Goal: Task Accomplishment & Management: Use online tool/utility

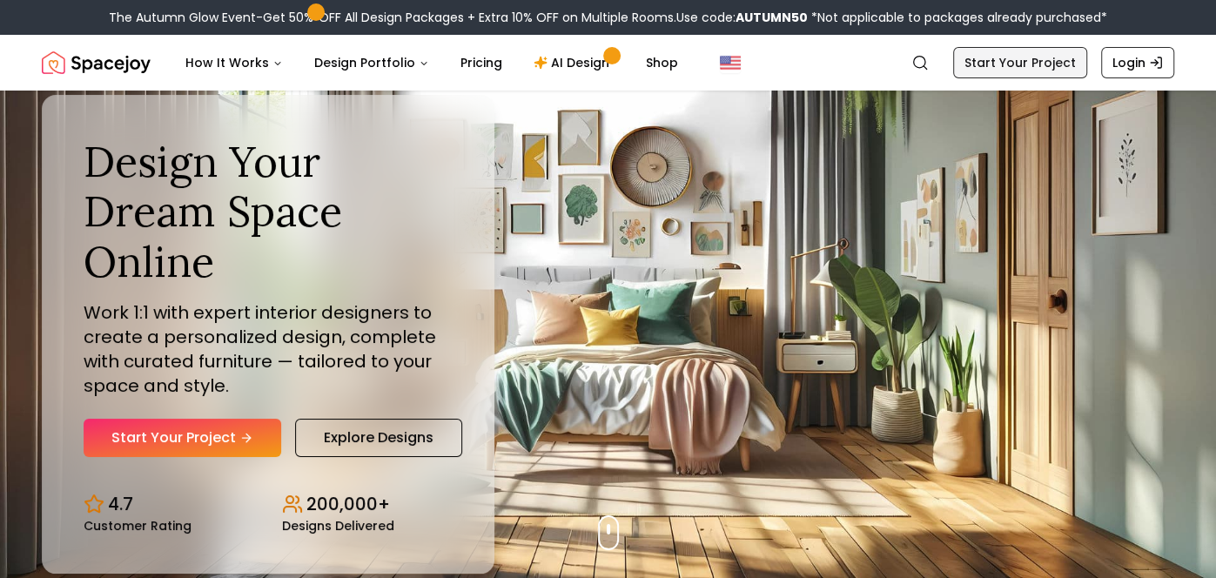
click at [992, 65] on link "Start Your Project" at bounding box center [1020, 62] width 134 height 31
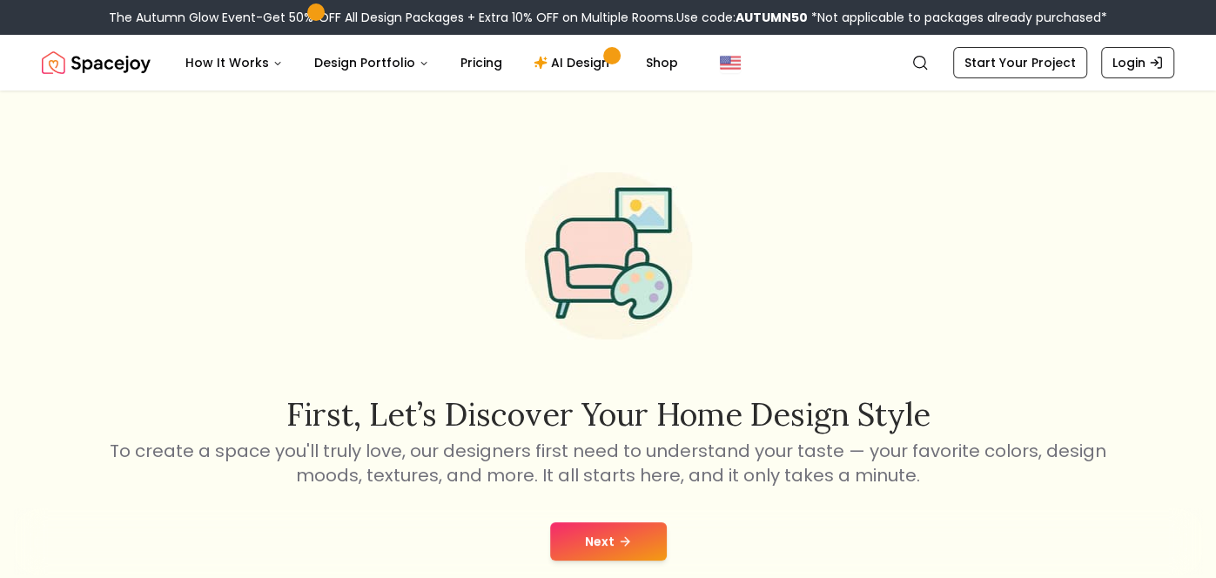
click at [606, 528] on button "Next" at bounding box center [608, 541] width 117 height 38
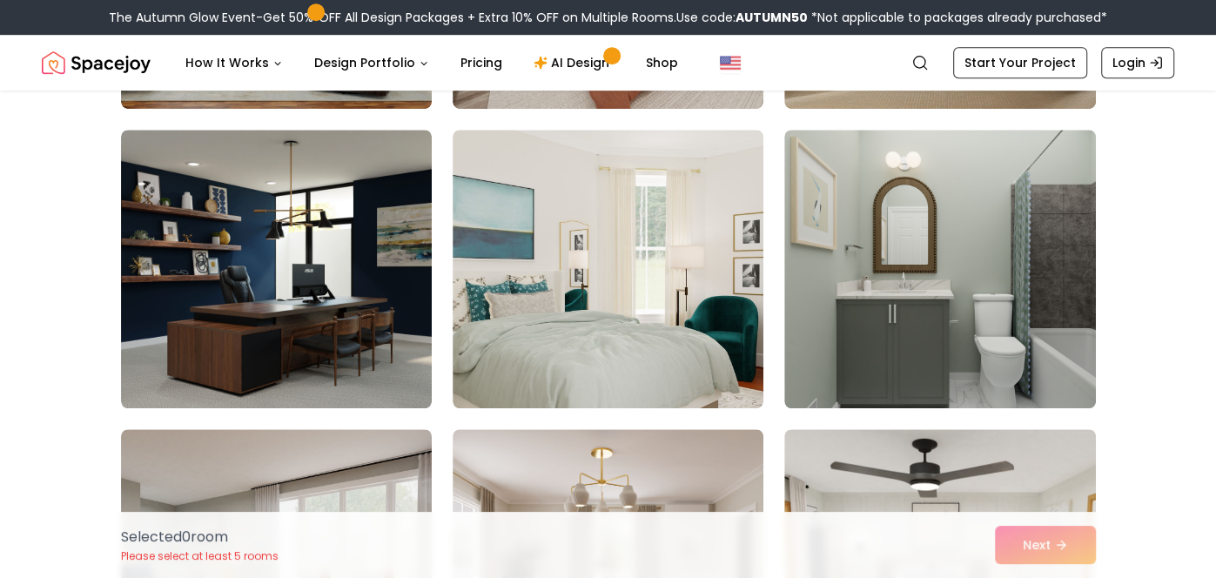
scroll to position [5198, 0]
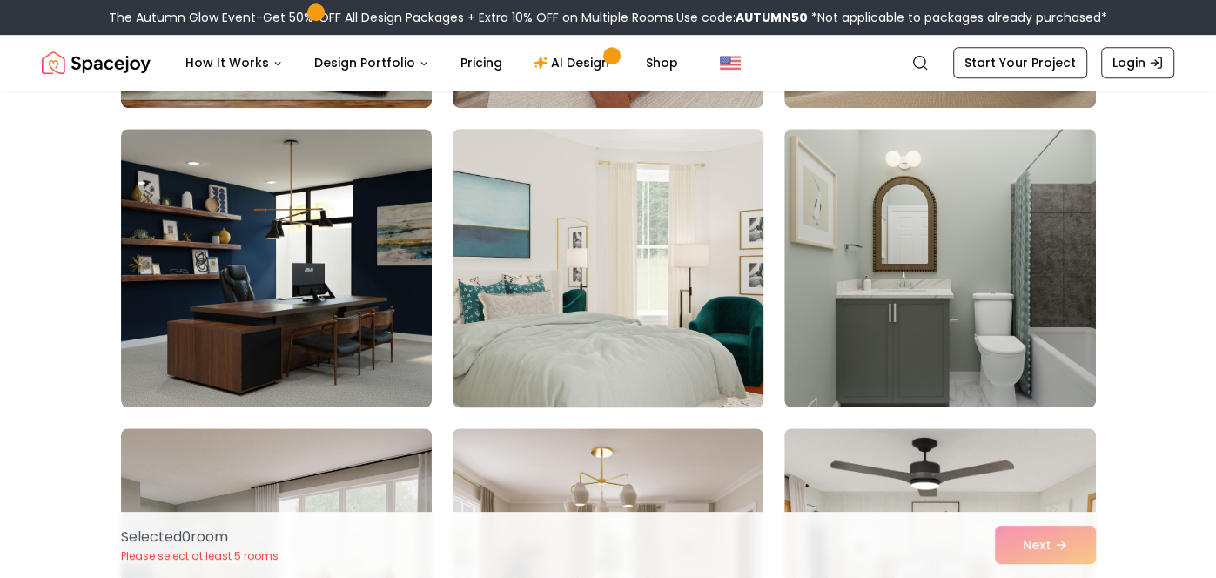
click at [605, 345] on img at bounding box center [608, 268] width 326 height 292
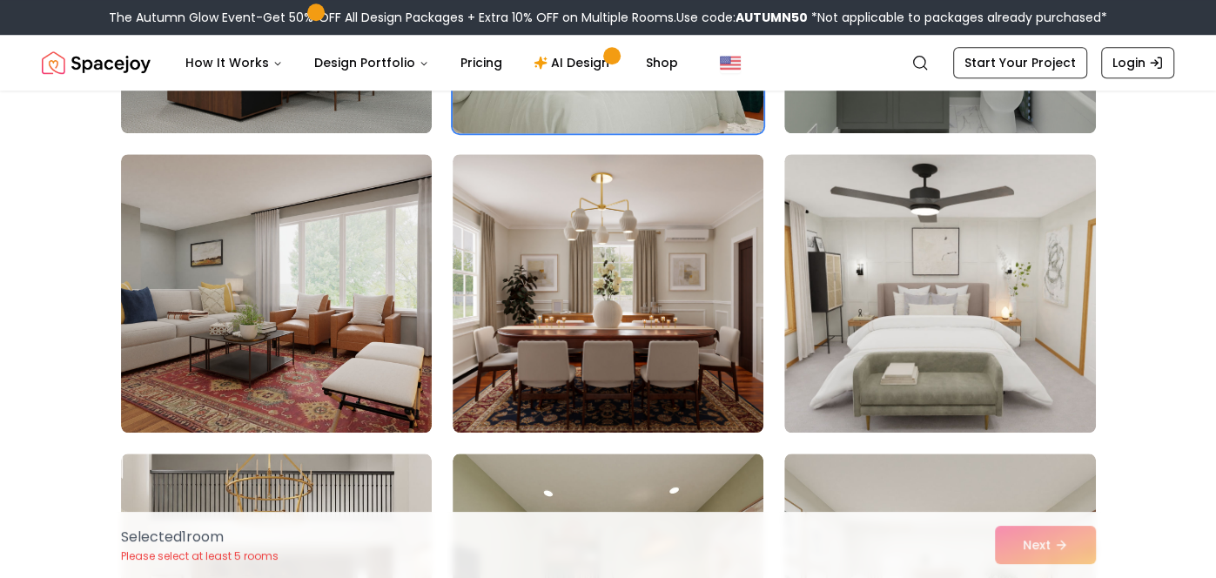
scroll to position [5476, 0]
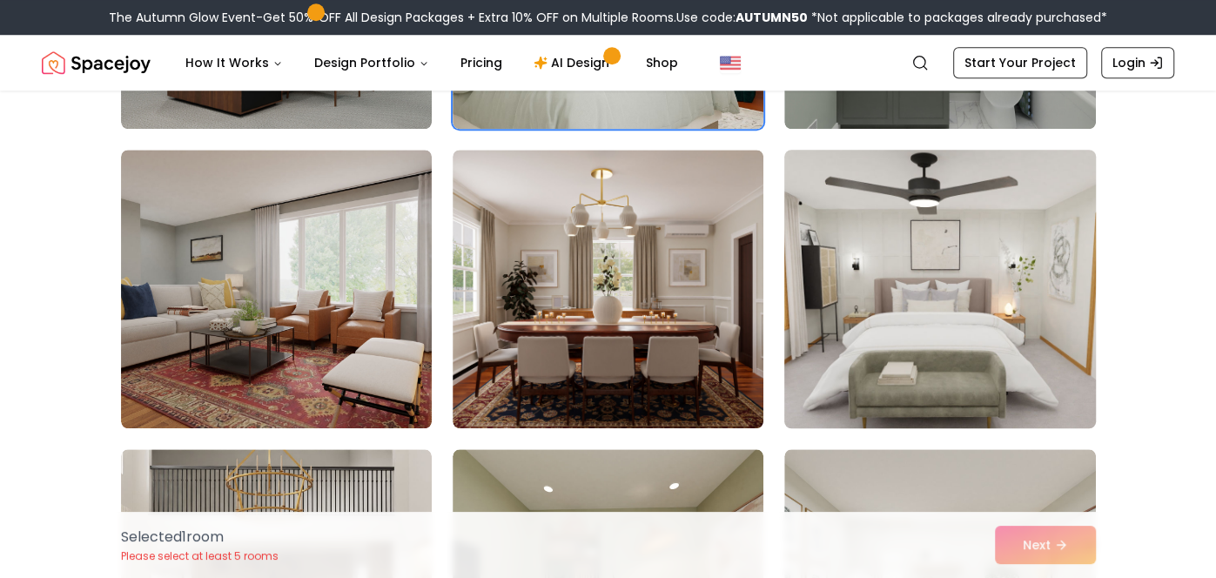
click at [889, 252] on img at bounding box center [939, 289] width 326 height 292
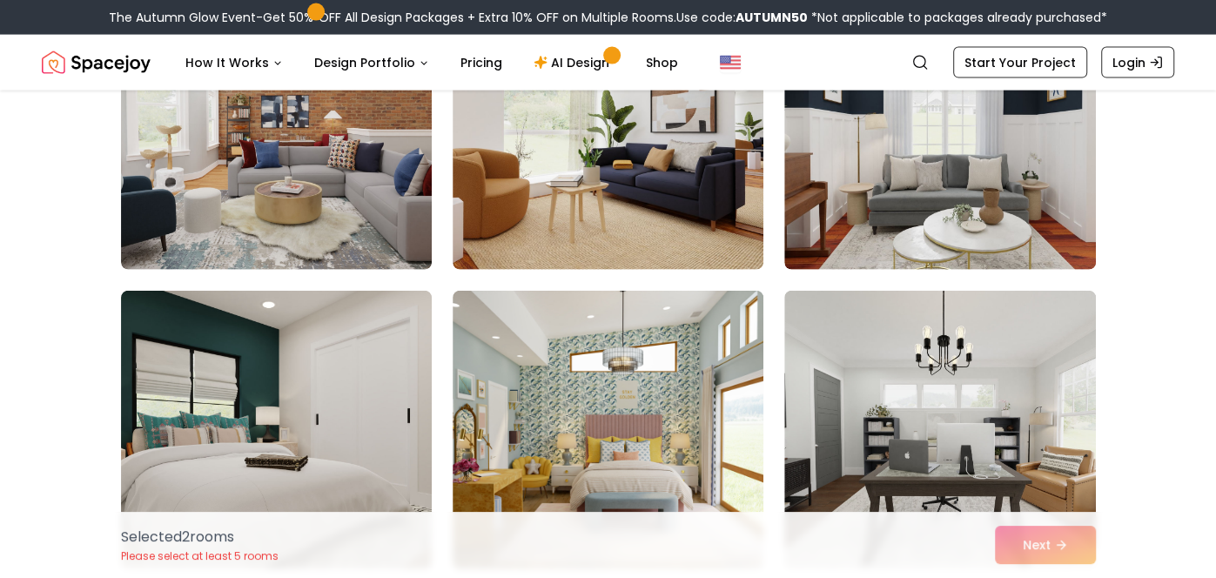
scroll to position [7137, 0]
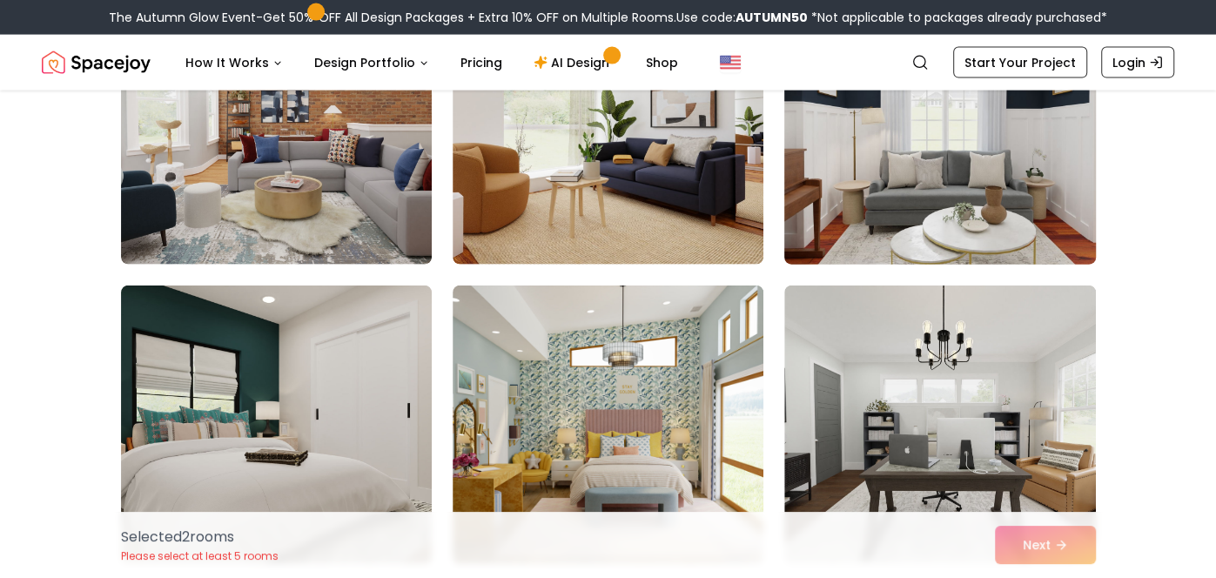
click at [839, 211] on img at bounding box center [939, 125] width 326 height 292
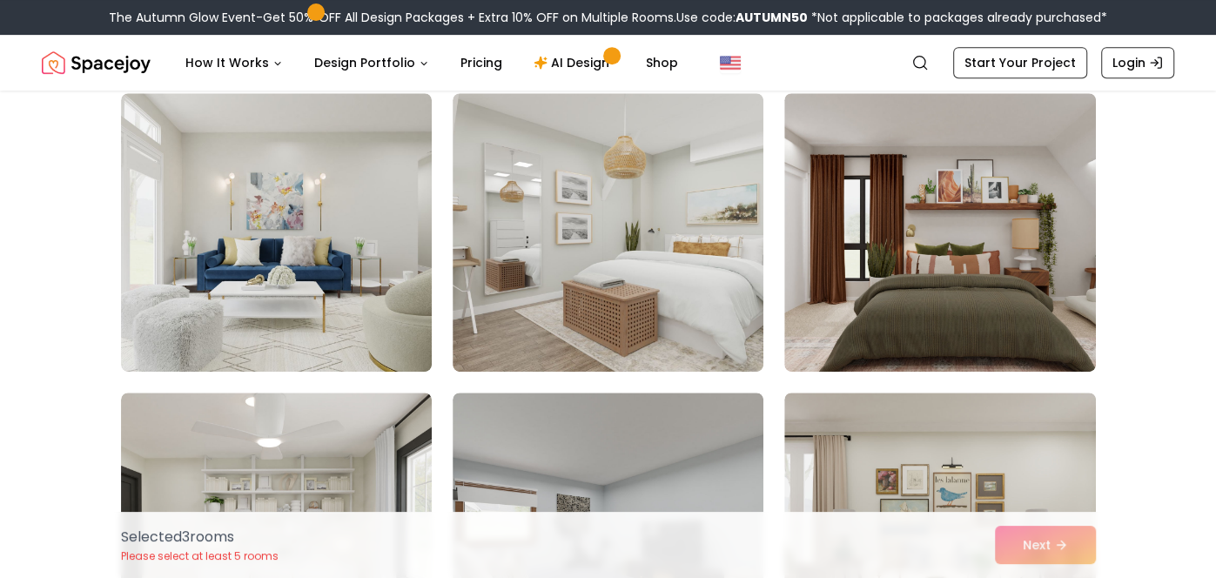
scroll to position [9423, 0]
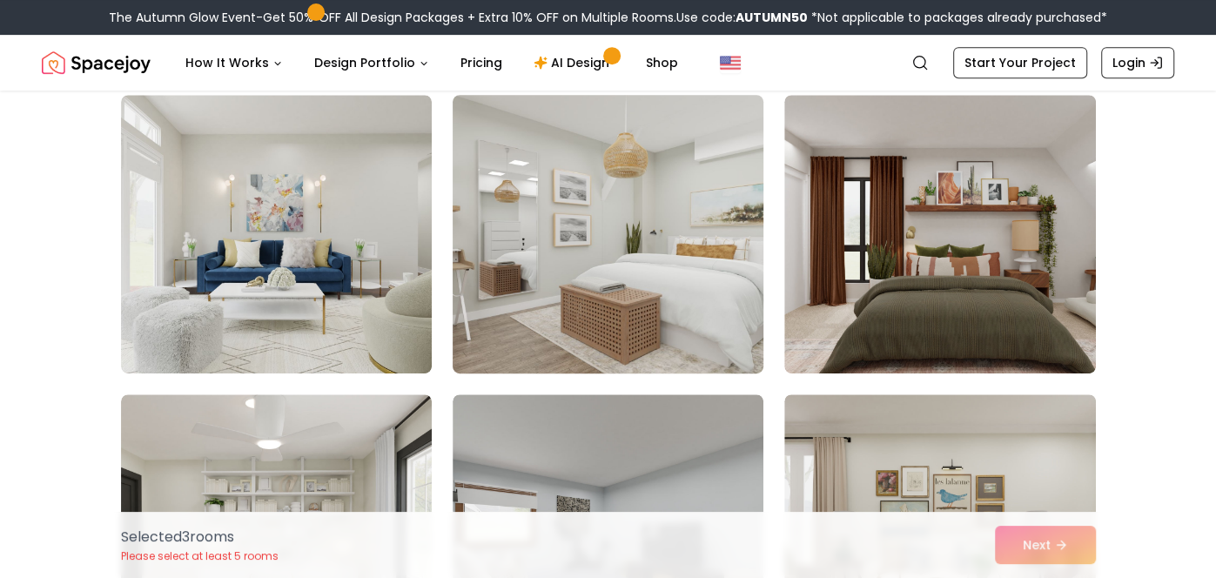
click at [632, 331] on img at bounding box center [608, 234] width 326 height 292
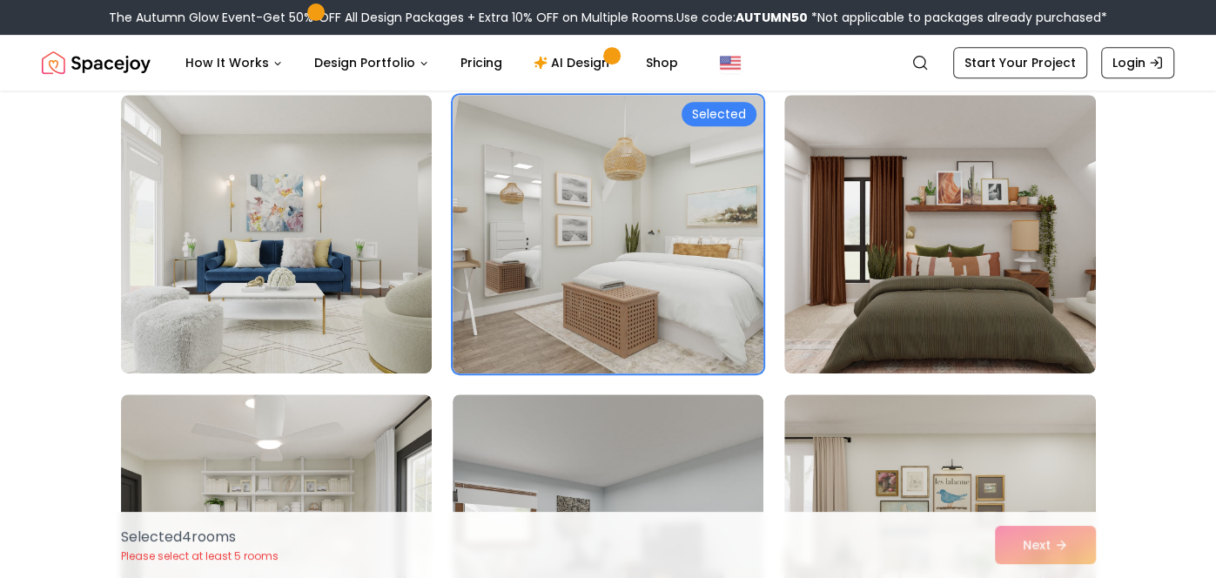
click at [1010, 546] on div "Selected 4 room s Please select at least 5 rooms Next" at bounding box center [608, 545] width 1003 height 66
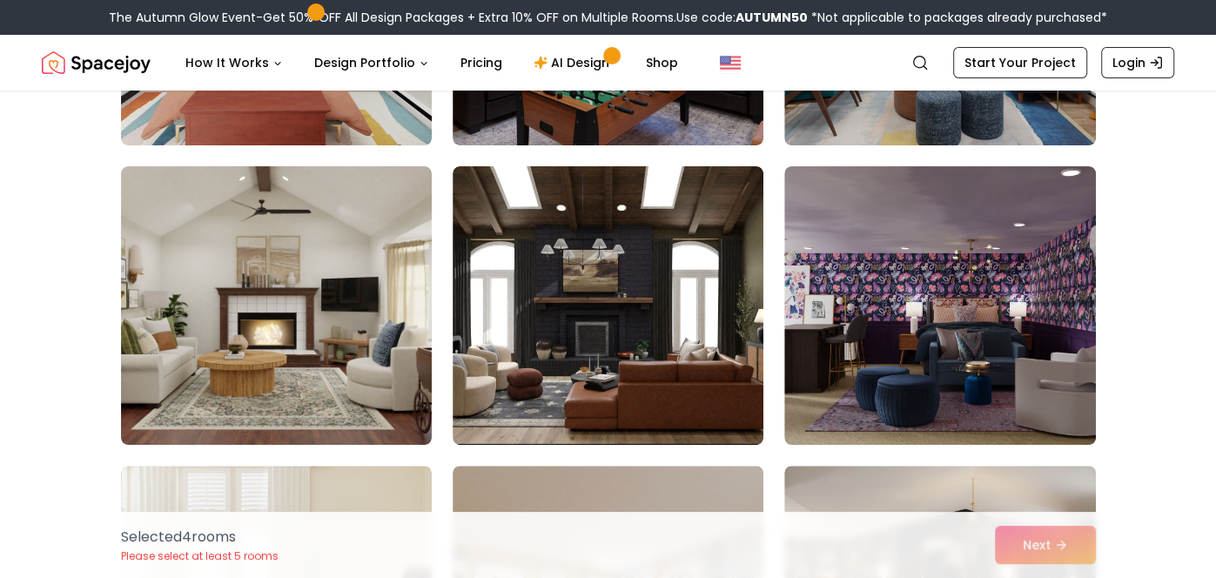
scroll to position [4561, 0]
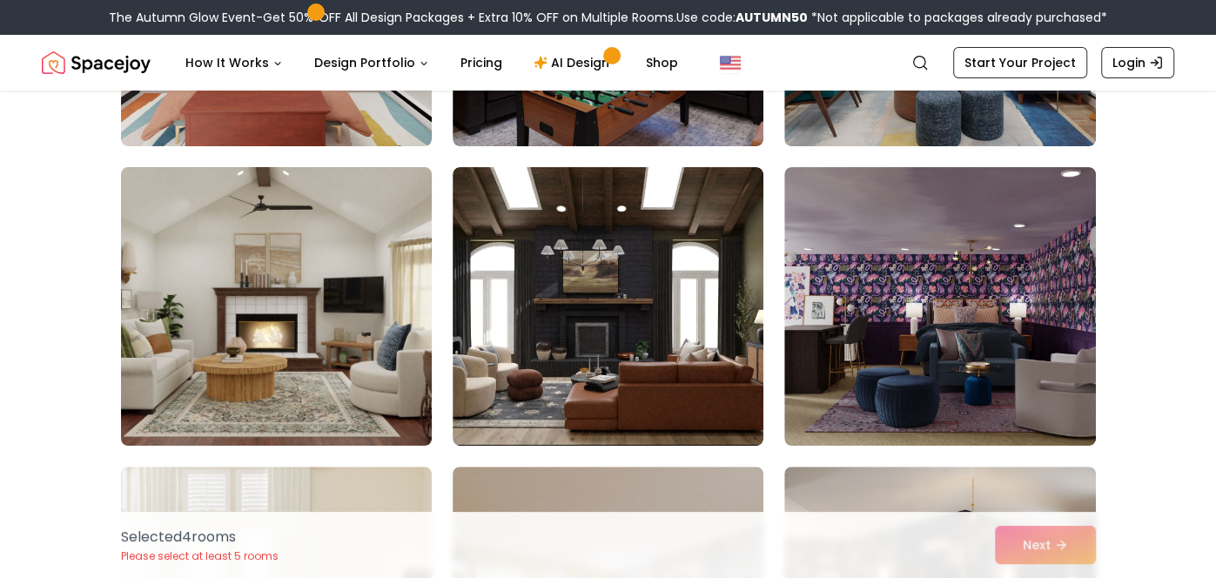
click at [374, 326] on img at bounding box center [276, 306] width 326 height 292
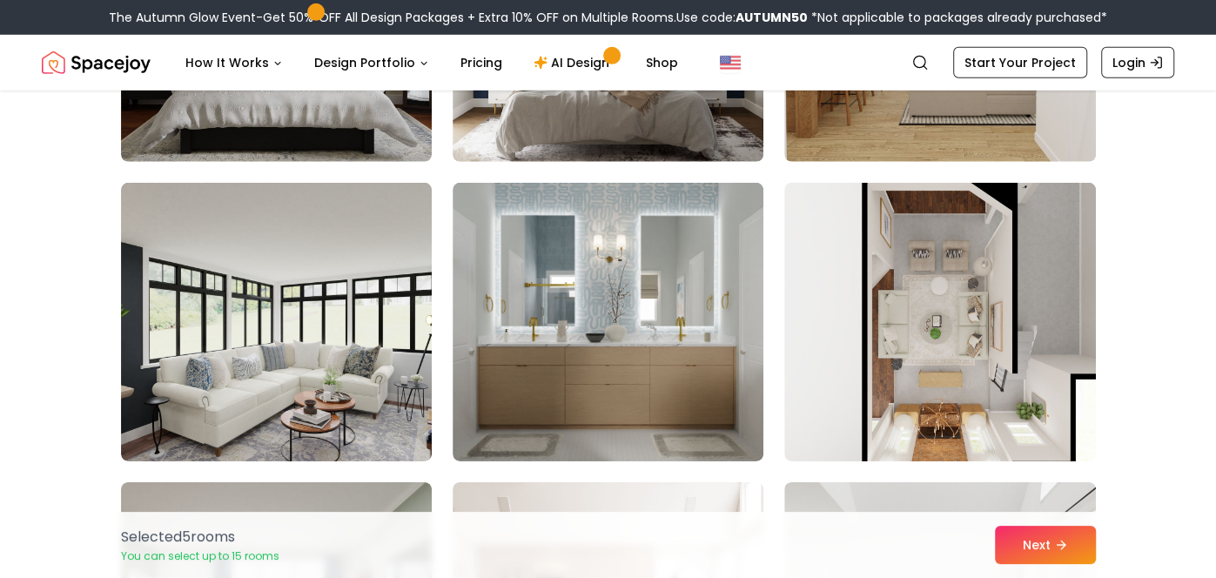
scroll to position [3645, 0]
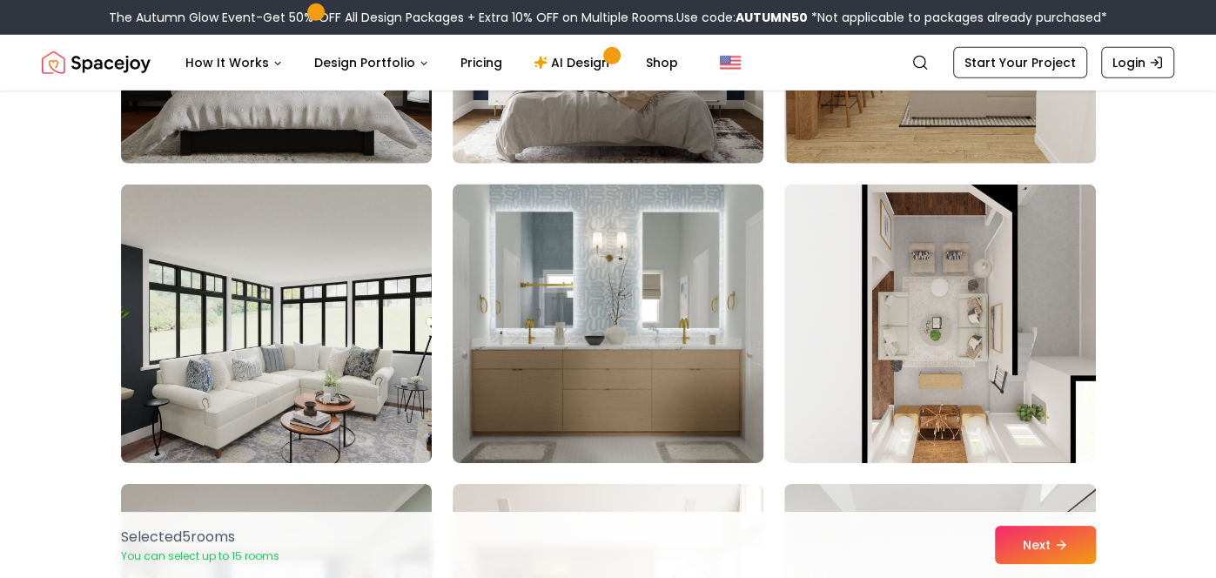
click at [627, 349] on img at bounding box center [608, 324] width 326 height 292
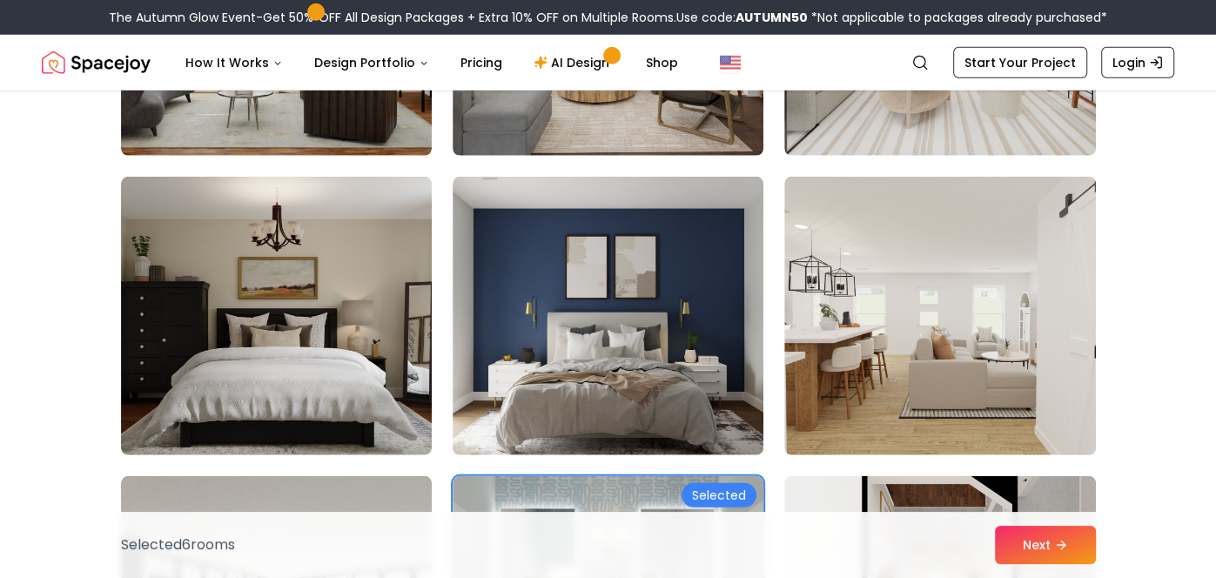
scroll to position [3347, 0]
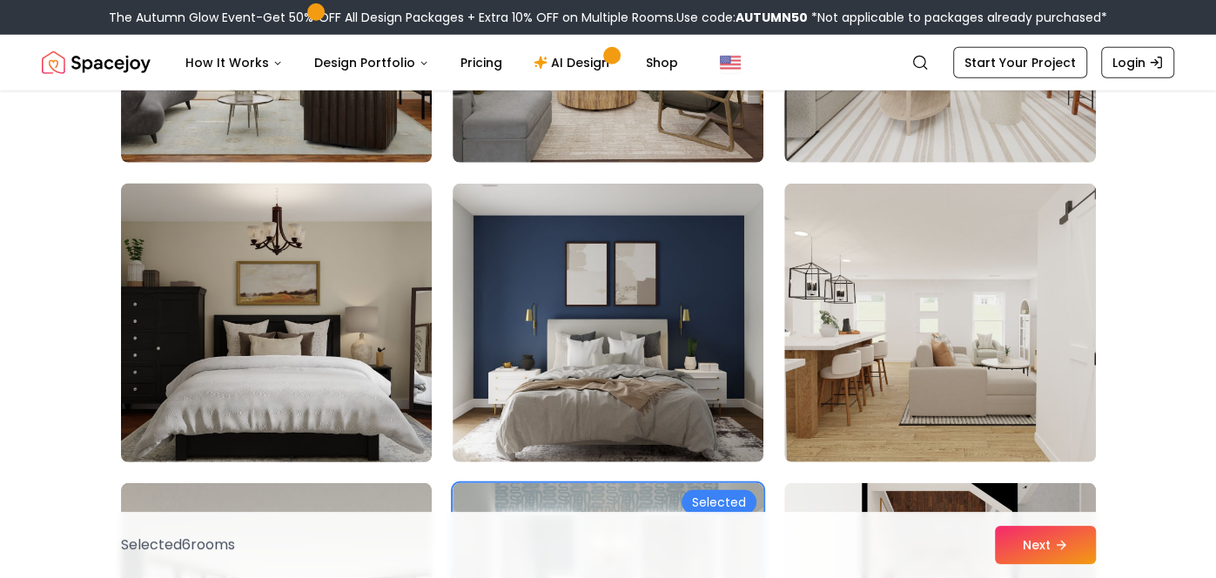
click at [329, 309] on img at bounding box center [276, 323] width 326 height 292
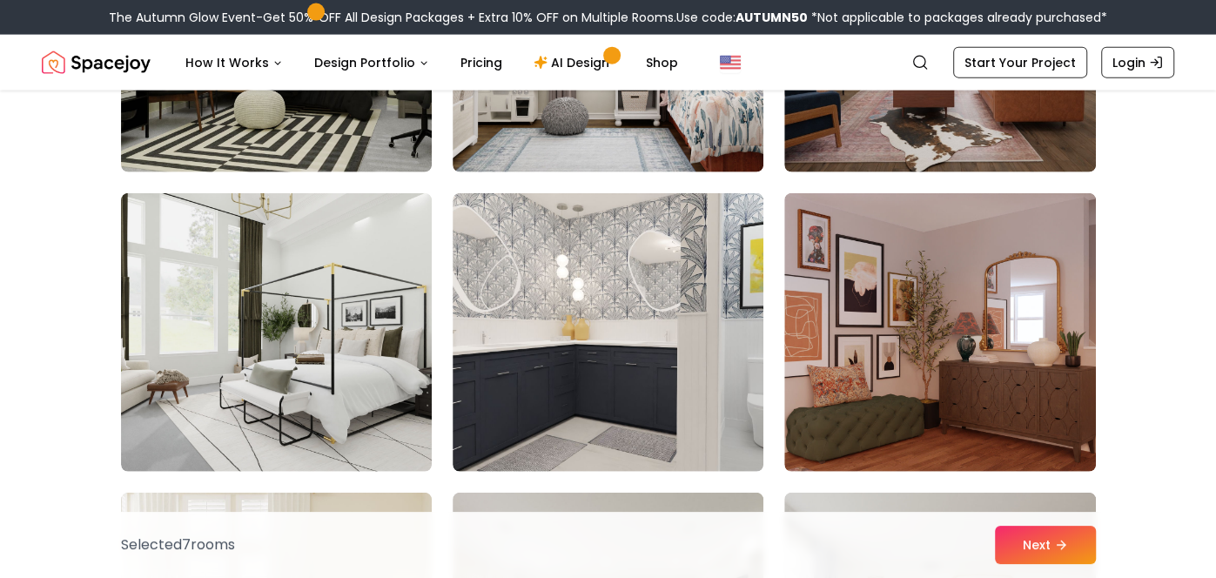
scroll to position [2737, 0]
click at [329, 309] on img at bounding box center [276, 333] width 311 height 279
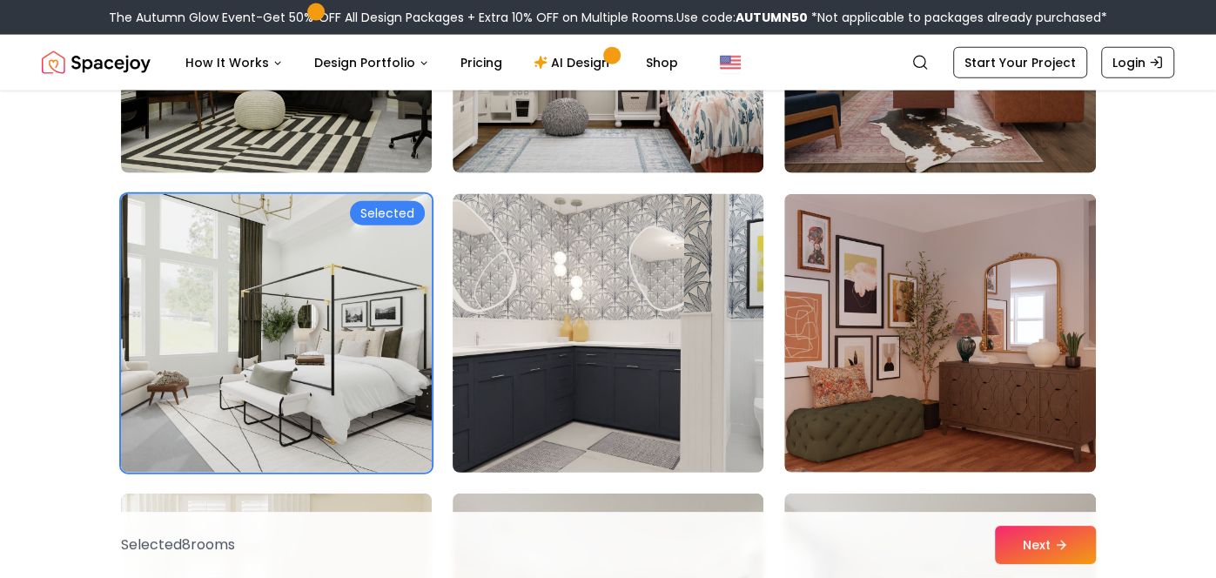
click at [529, 339] on img at bounding box center [608, 333] width 326 height 292
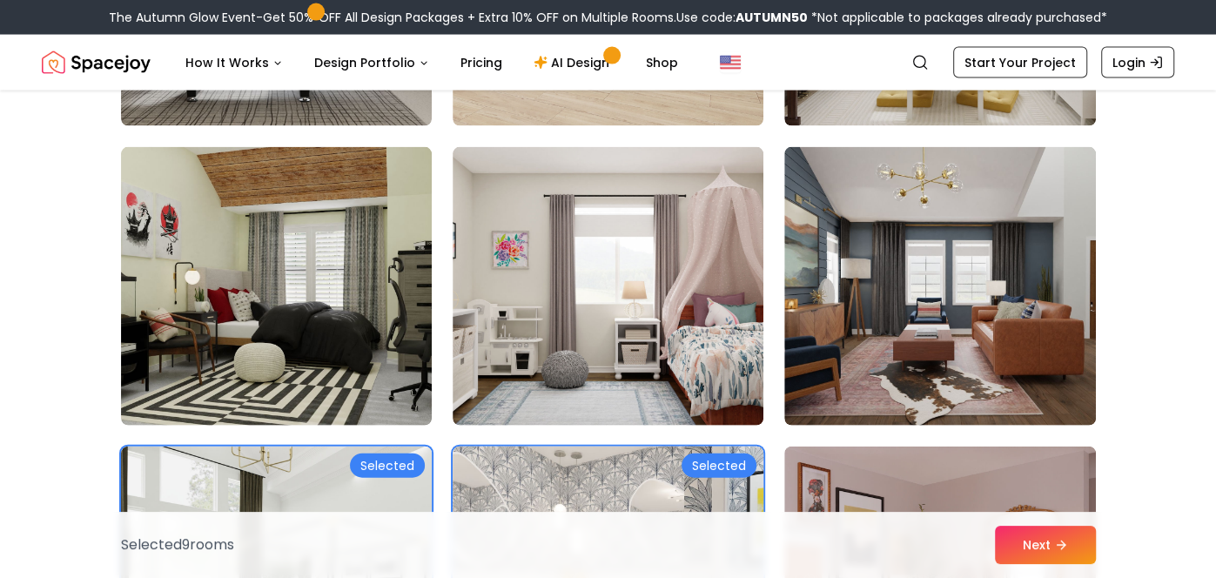
scroll to position [2483, 0]
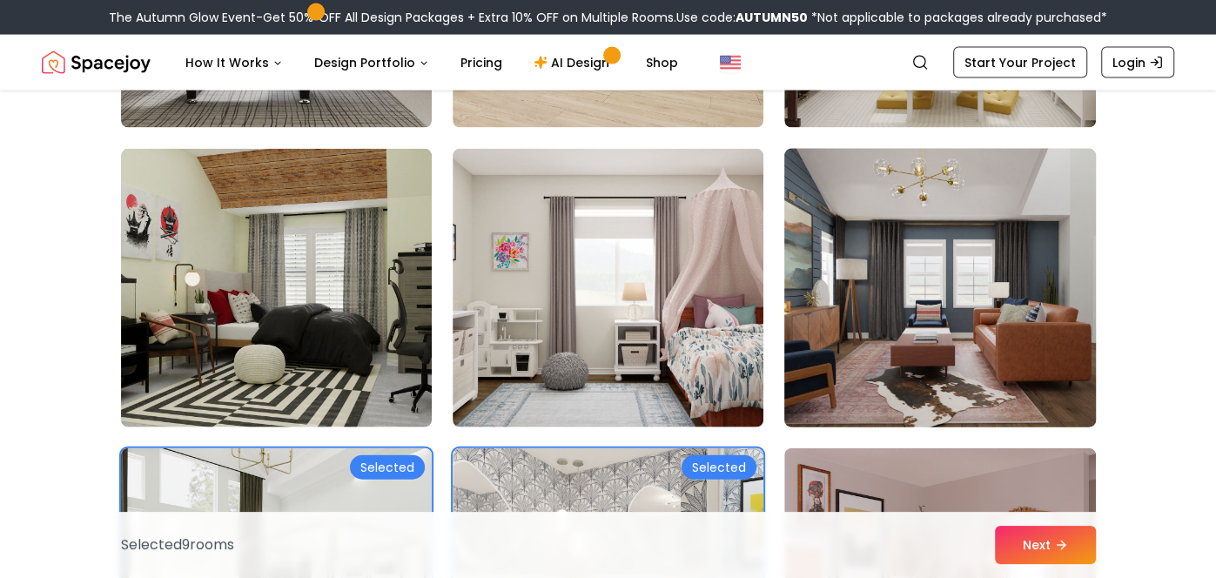
click at [831, 312] on img at bounding box center [939, 288] width 326 height 292
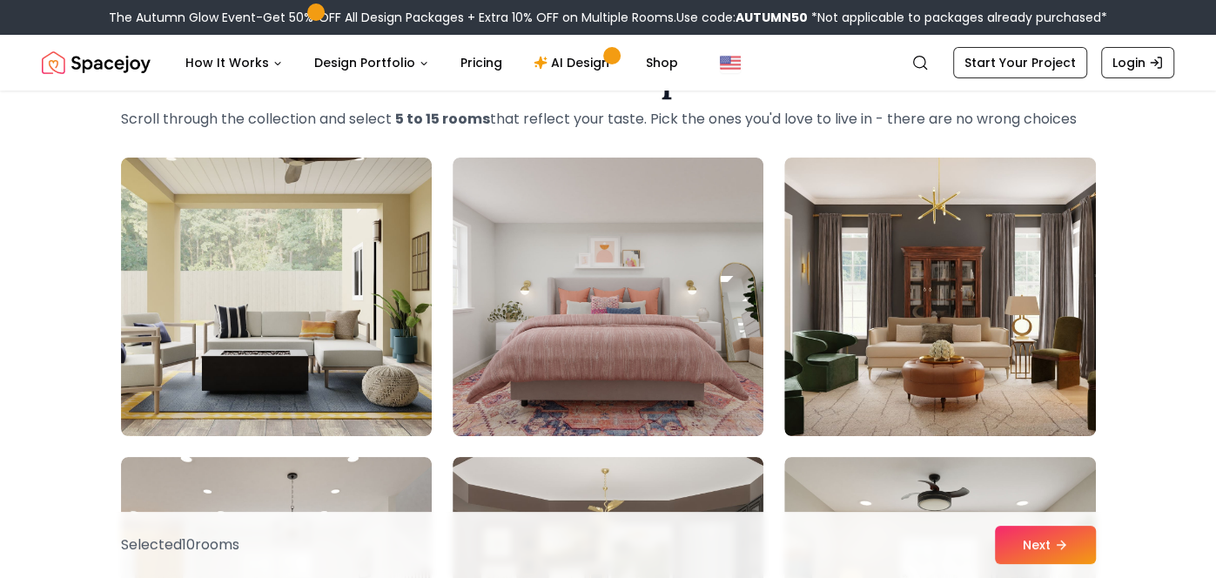
scroll to position [0, 0]
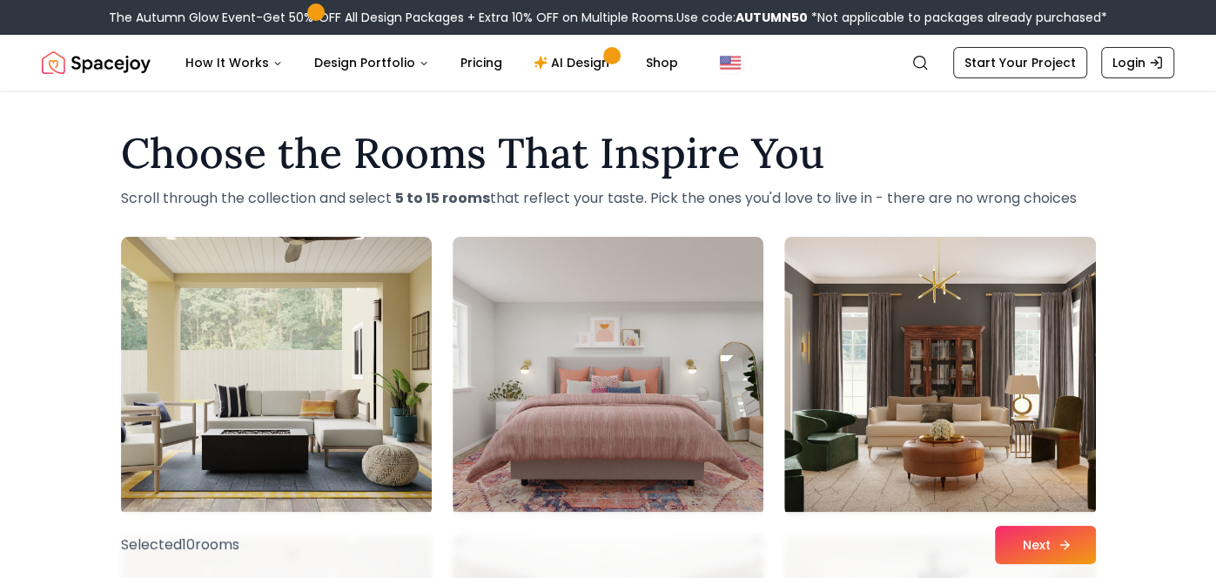
click at [1006, 547] on button "Next" at bounding box center [1045, 545] width 101 height 38
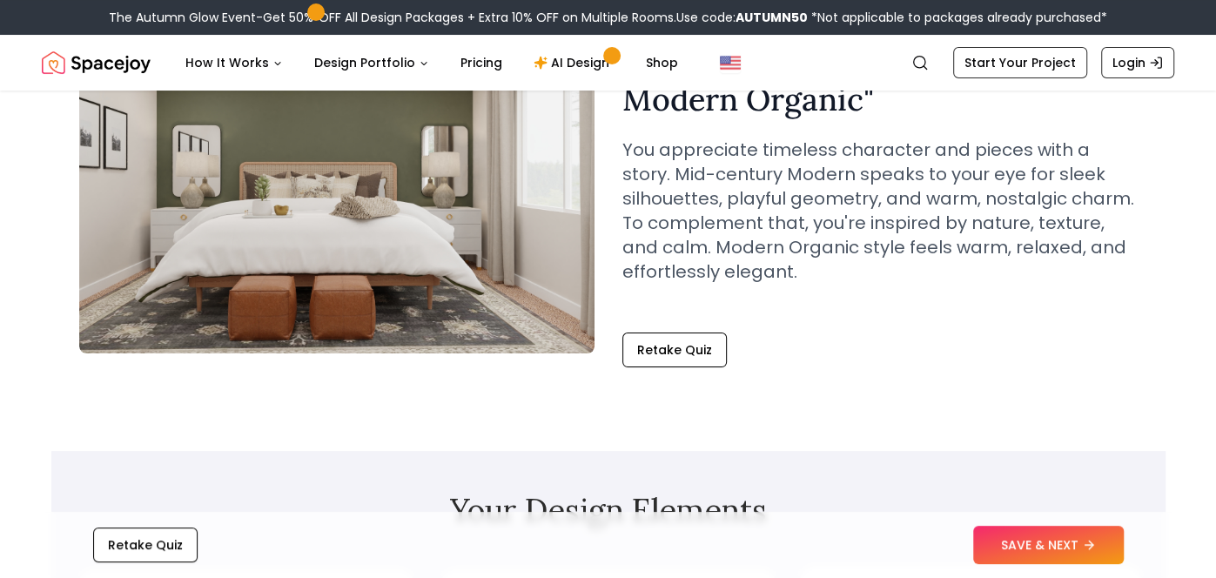
scroll to position [95, 0]
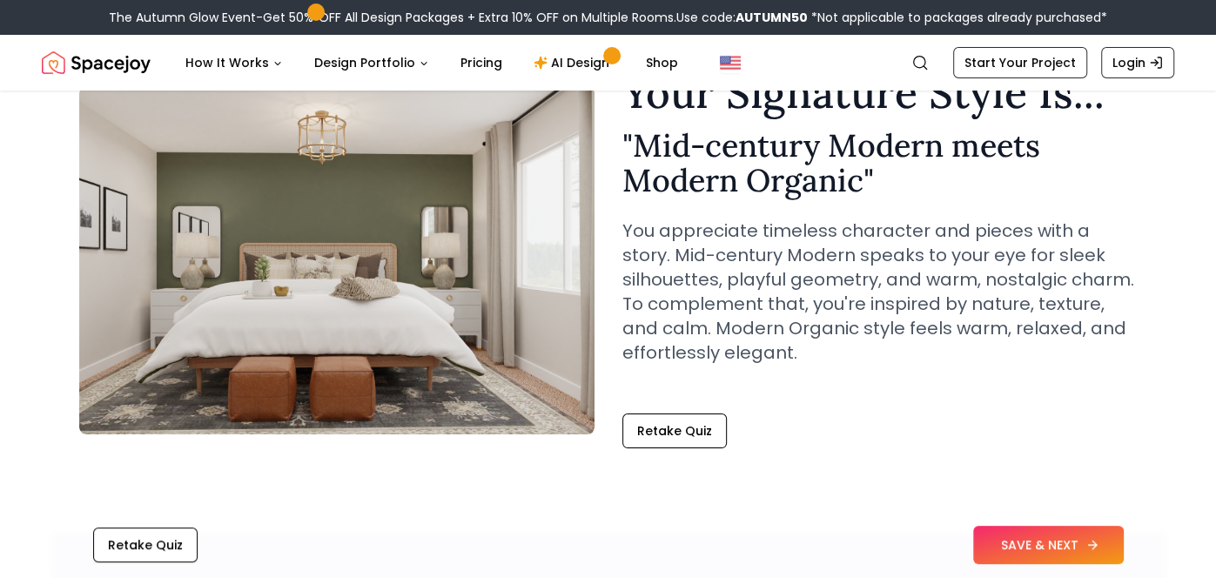
click at [1024, 548] on button "SAVE & NEXT" at bounding box center [1048, 545] width 151 height 38
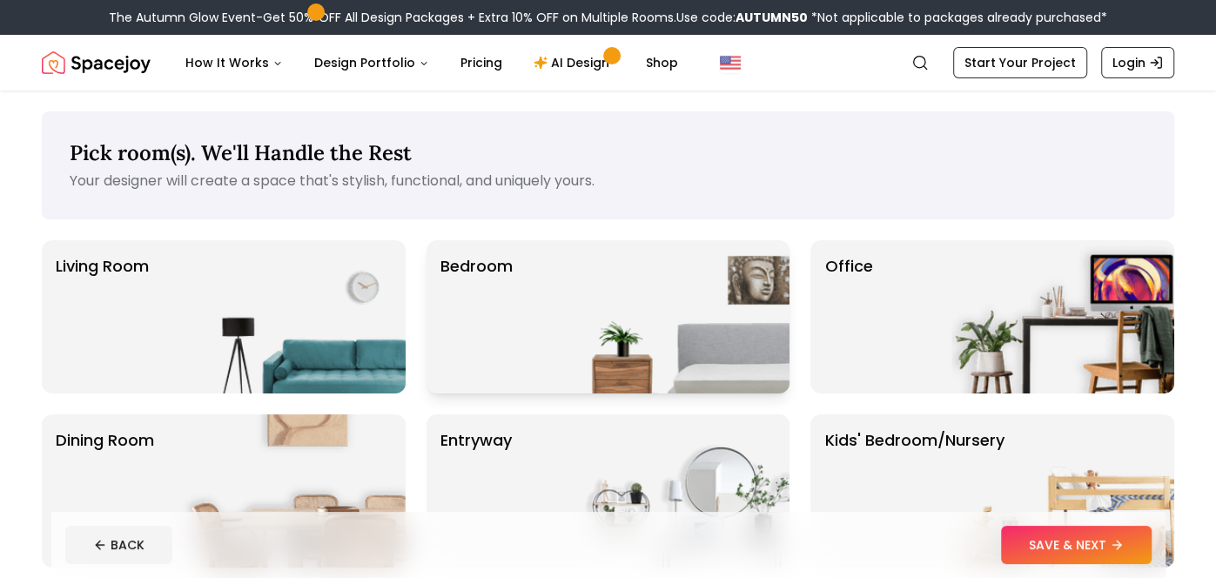
click at [717, 323] on img at bounding box center [678, 316] width 223 height 153
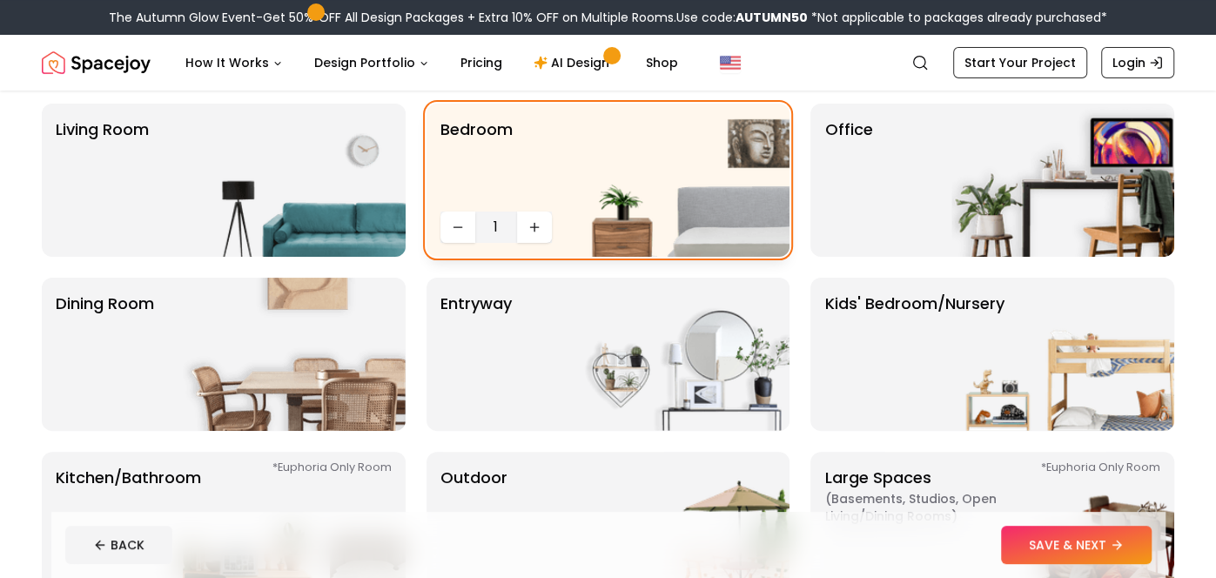
scroll to position [143, 0]
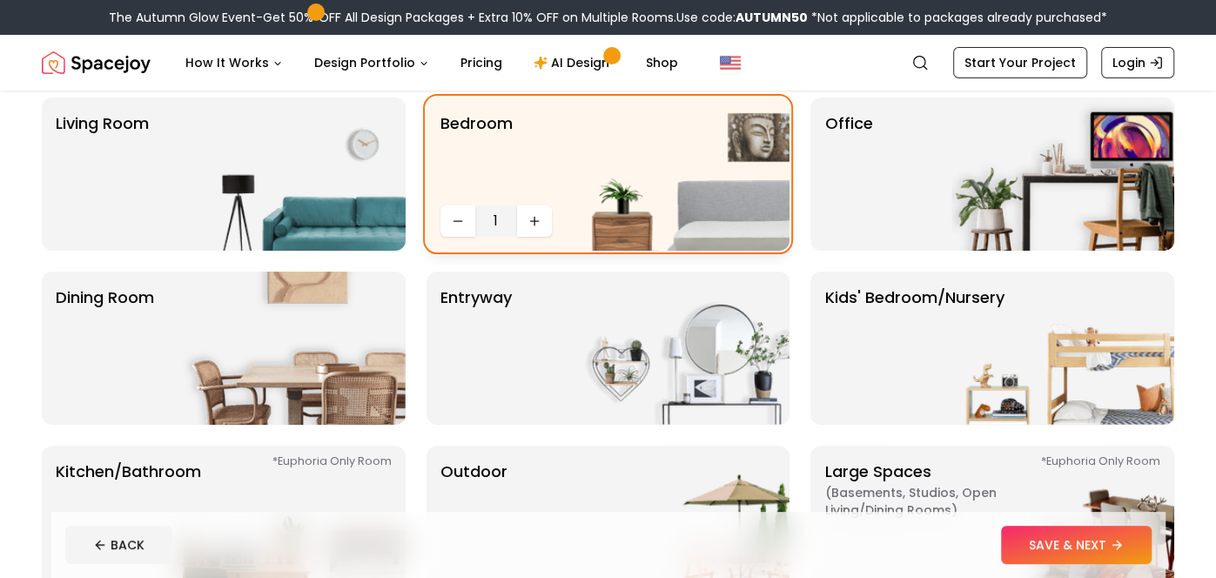
click at [689, 386] on img at bounding box center [678, 348] width 223 height 153
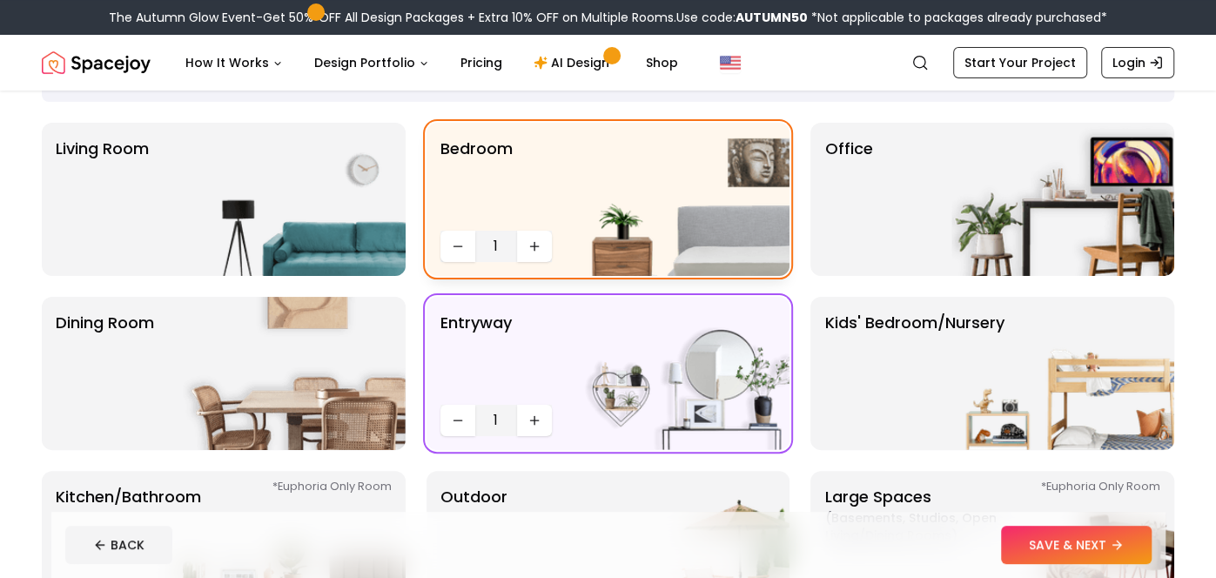
scroll to position [121, 0]
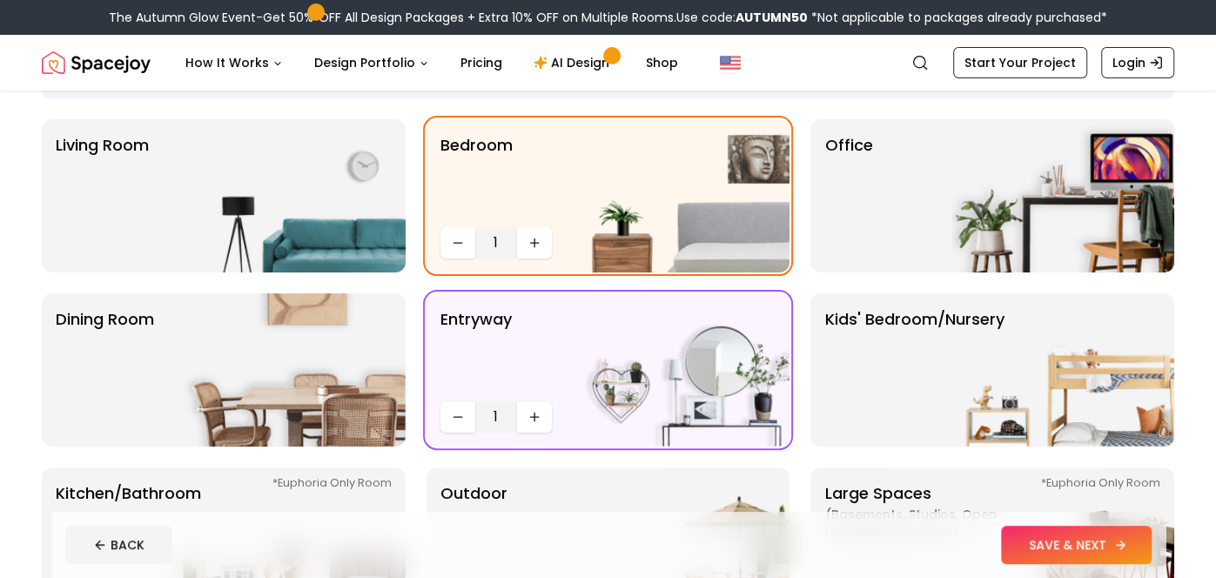
click at [1040, 544] on button "SAVE & NEXT" at bounding box center [1076, 545] width 151 height 38
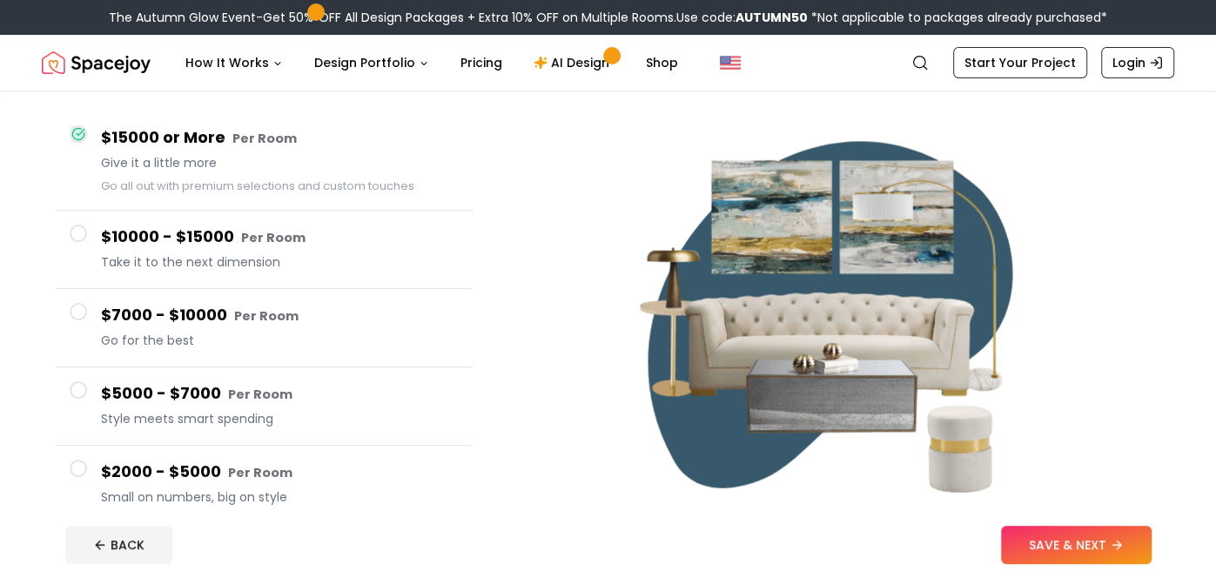
scroll to position [139, 0]
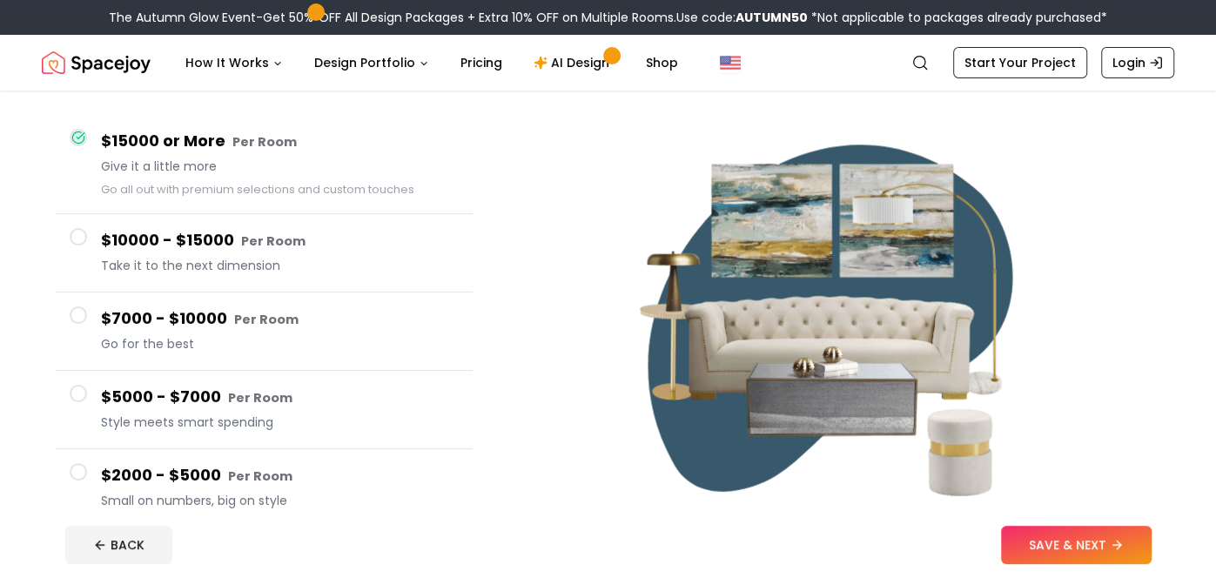
click at [287, 246] on small "Per Room" at bounding box center [273, 240] width 64 height 17
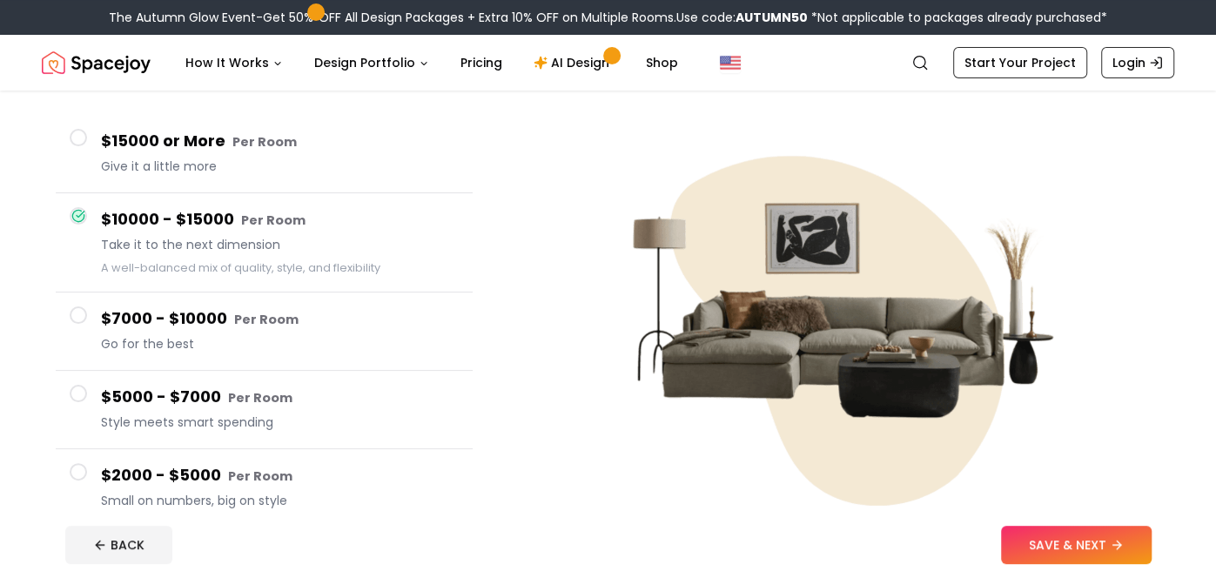
click at [304, 151] on h4 "$15000 or More Per Room" at bounding box center [280, 141] width 358 height 25
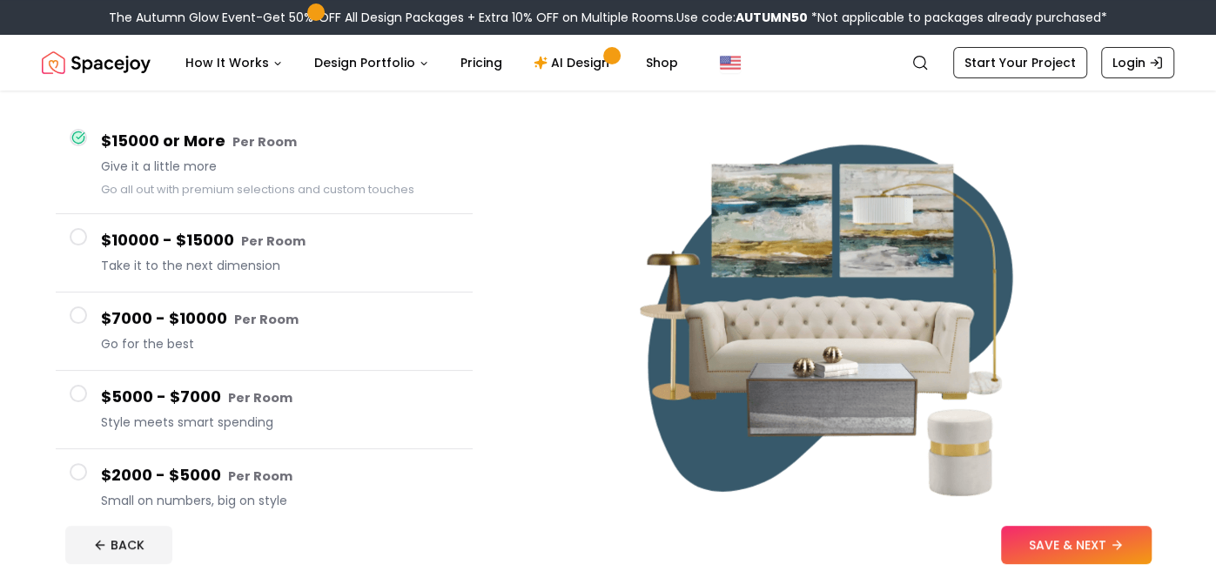
click at [236, 492] on span "Small on numbers, big on style" at bounding box center [280, 500] width 358 height 17
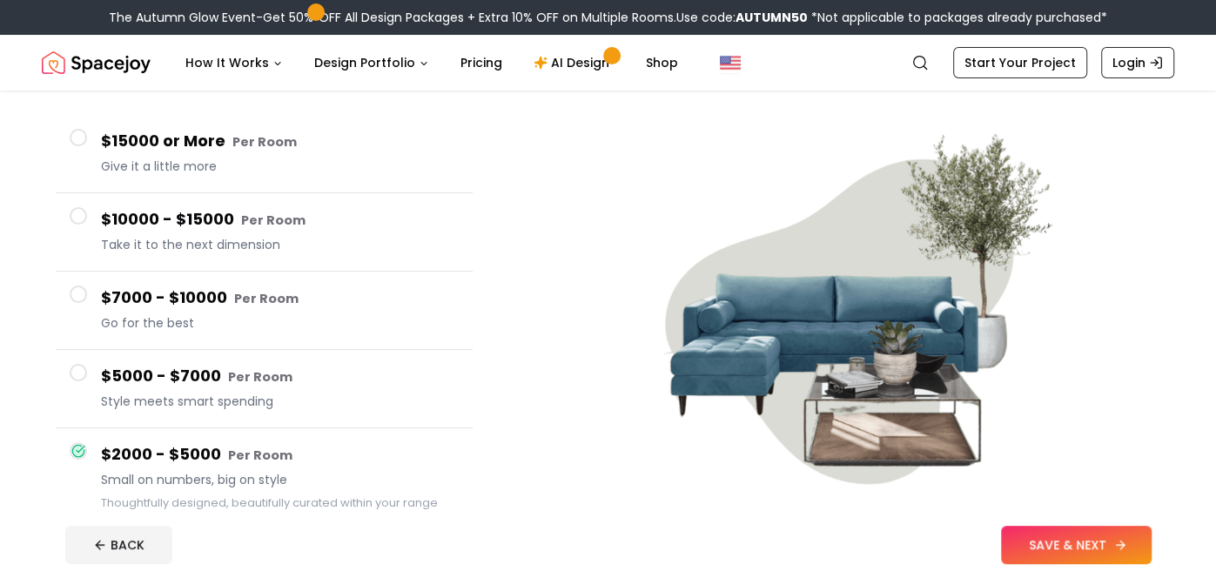
click at [1043, 538] on button "SAVE & NEXT" at bounding box center [1076, 545] width 151 height 38
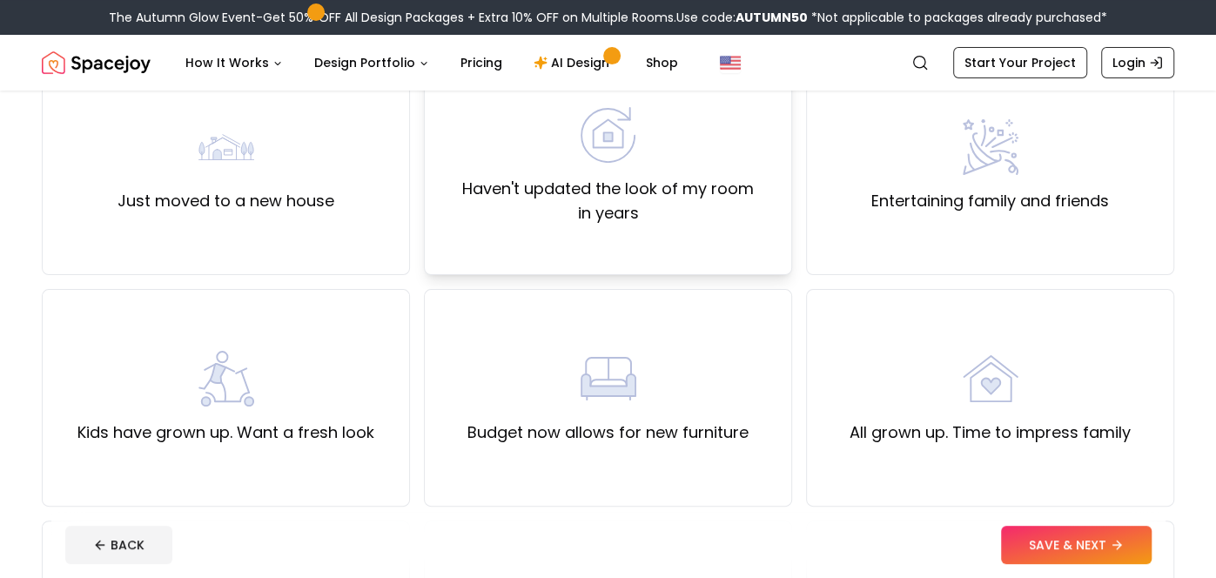
scroll to position [187, 0]
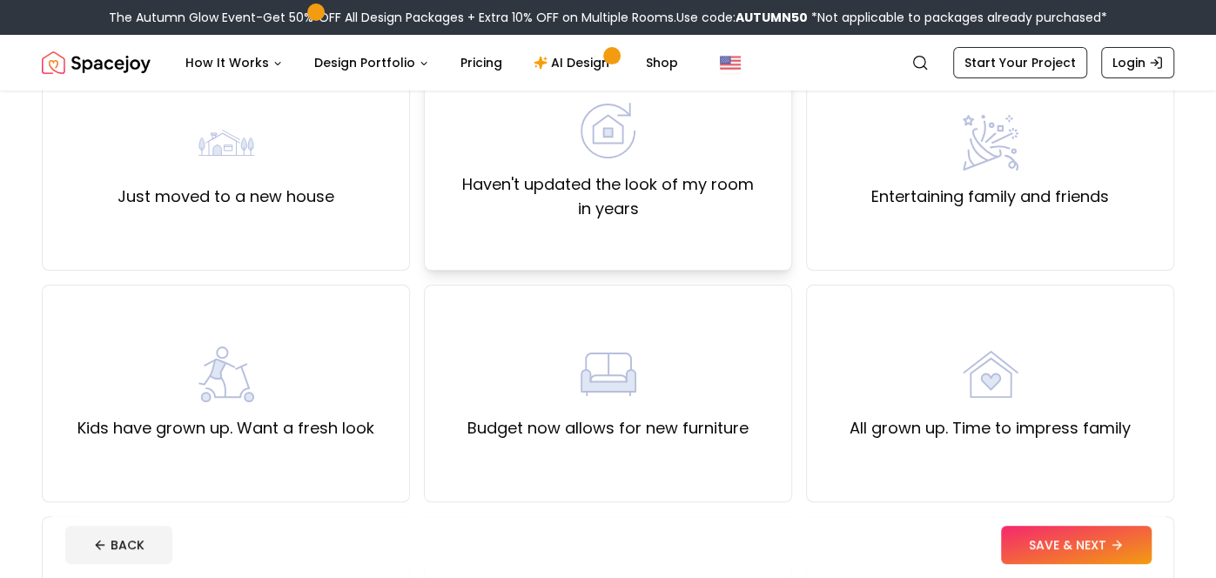
click at [681, 221] on div "Haven't updated the look of my room in years" at bounding box center [608, 162] width 368 height 218
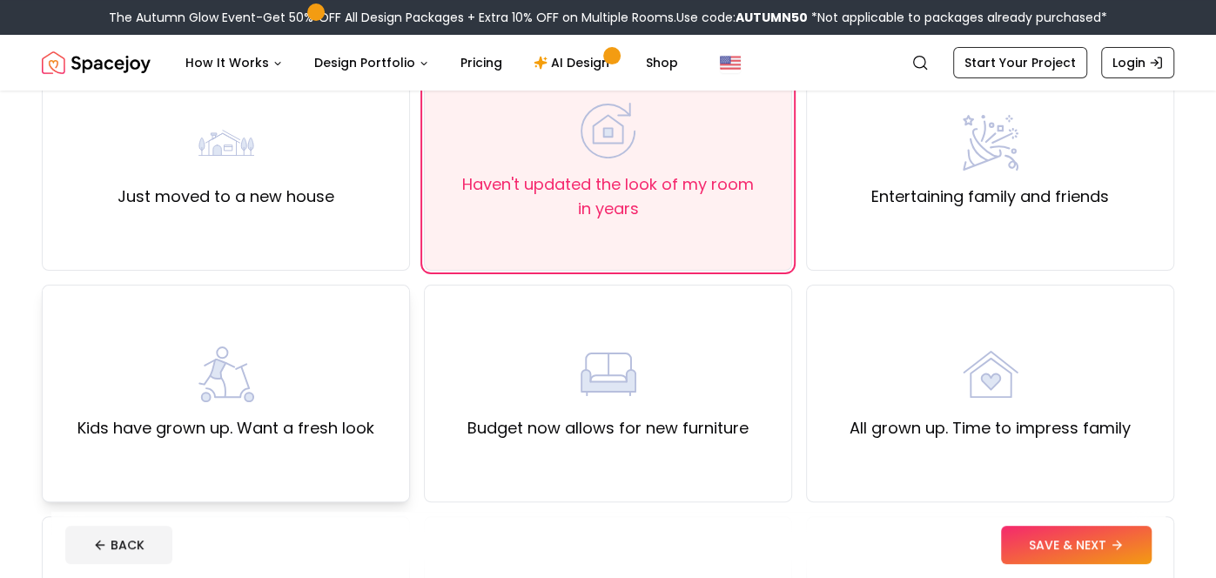
click at [283, 432] on label "Kids have grown up. Want a fresh look" at bounding box center [225, 428] width 297 height 24
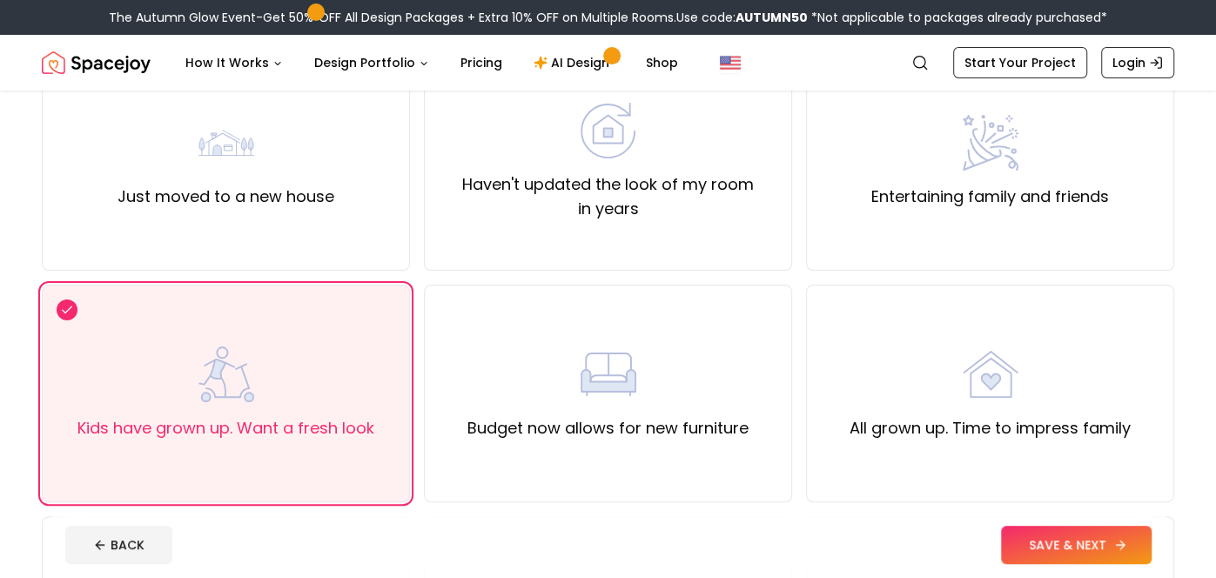
click at [1036, 546] on button "SAVE & NEXT" at bounding box center [1076, 545] width 151 height 38
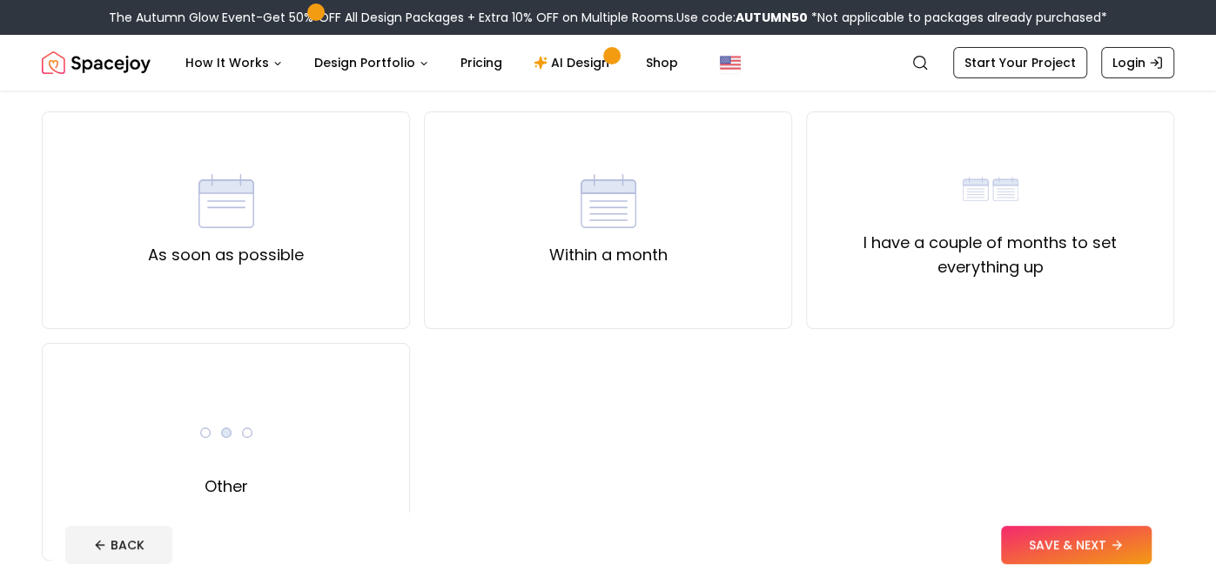
scroll to position [131, 0]
click at [935, 299] on div "I have a couple of months to set everything up" at bounding box center [990, 219] width 368 height 218
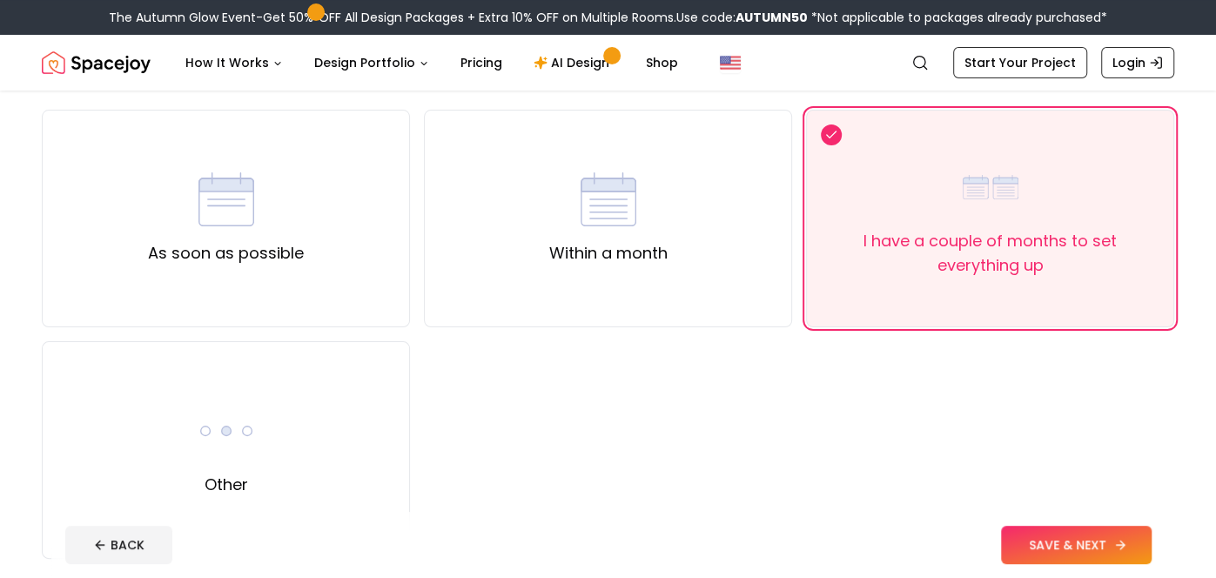
click at [1030, 555] on button "SAVE & NEXT" at bounding box center [1076, 545] width 151 height 38
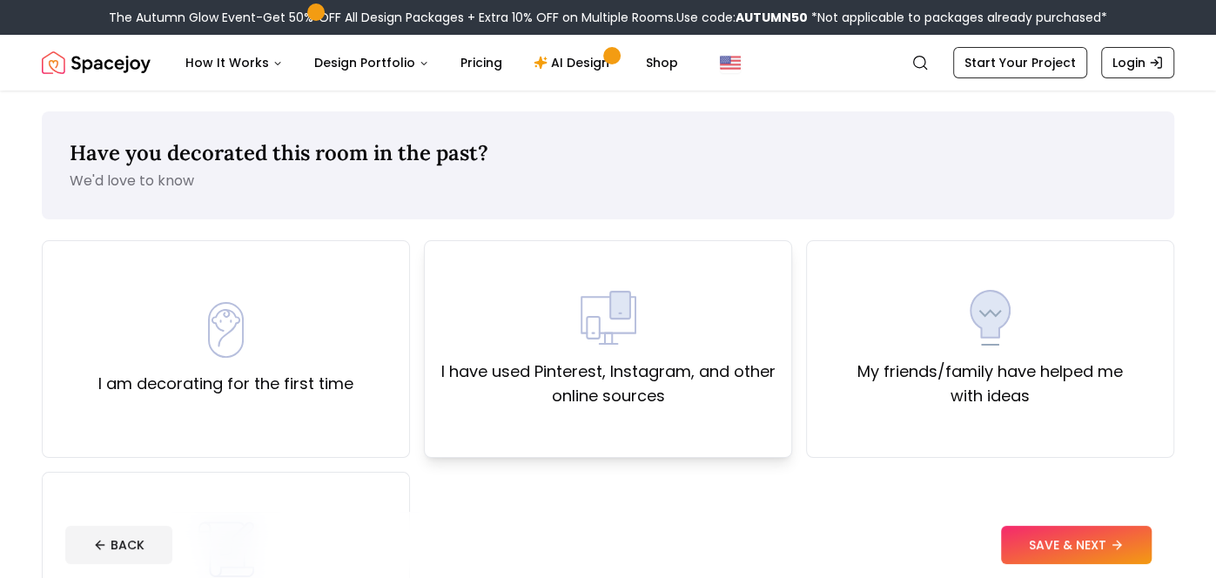
click at [691, 413] on div "I have used Pinterest, Instagram, and other online sources" at bounding box center [608, 349] width 368 height 218
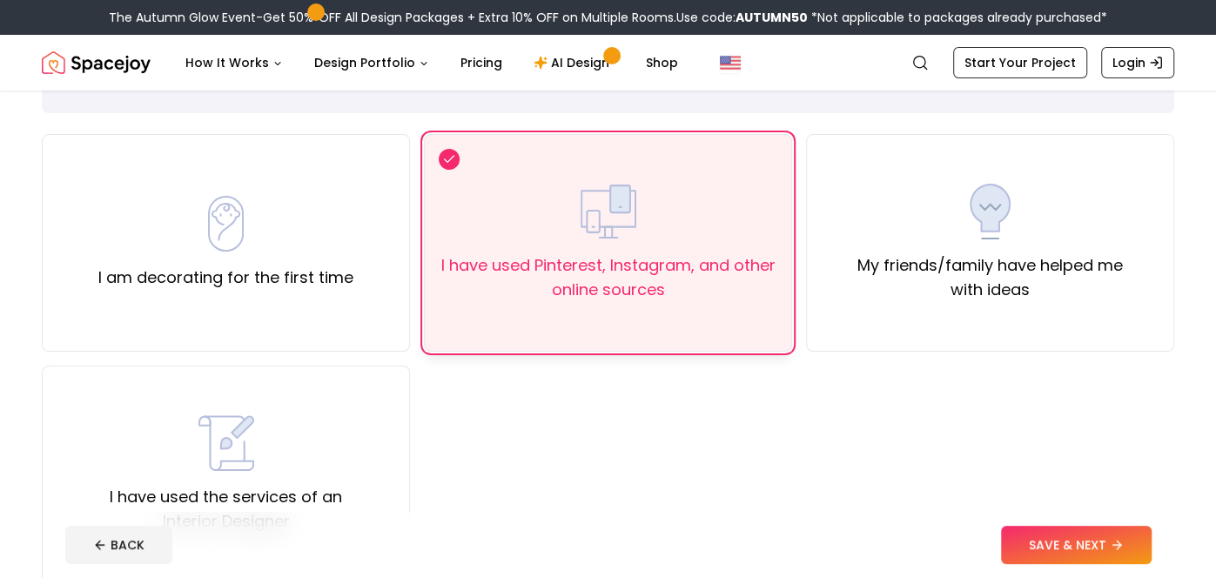
scroll to position [107, 0]
click at [1016, 531] on button "SAVE & NEXT" at bounding box center [1076, 545] width 151 height 38
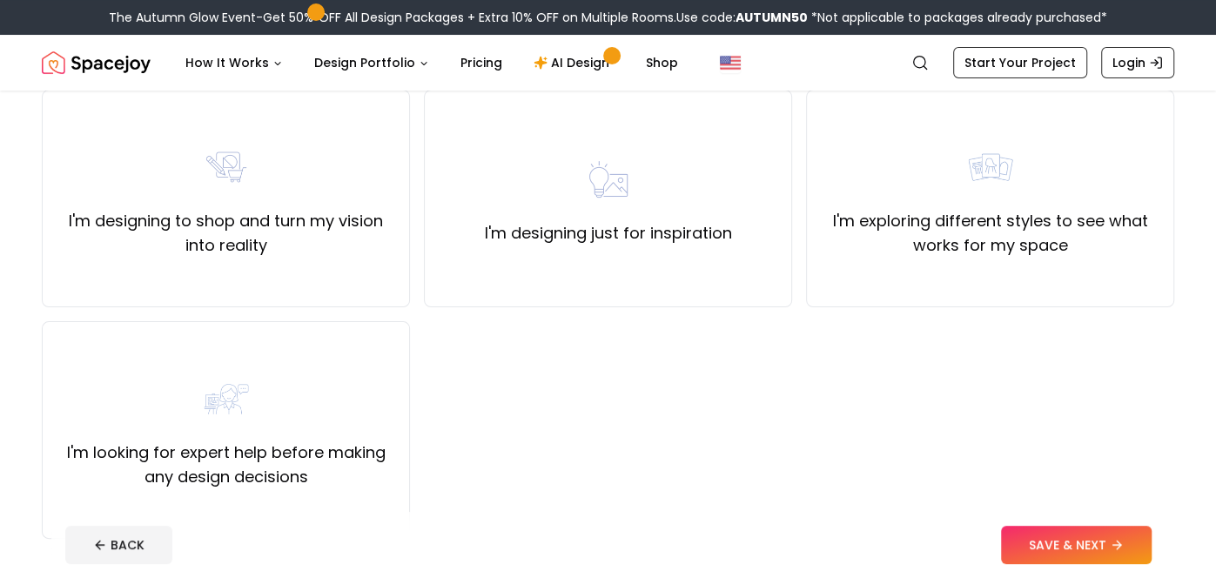
scroll to position [152, 0]
click at [370, 251] on label "I'm designing to shop and turn my vision into reality" at bounding box center [226, 231] width 339 height 49
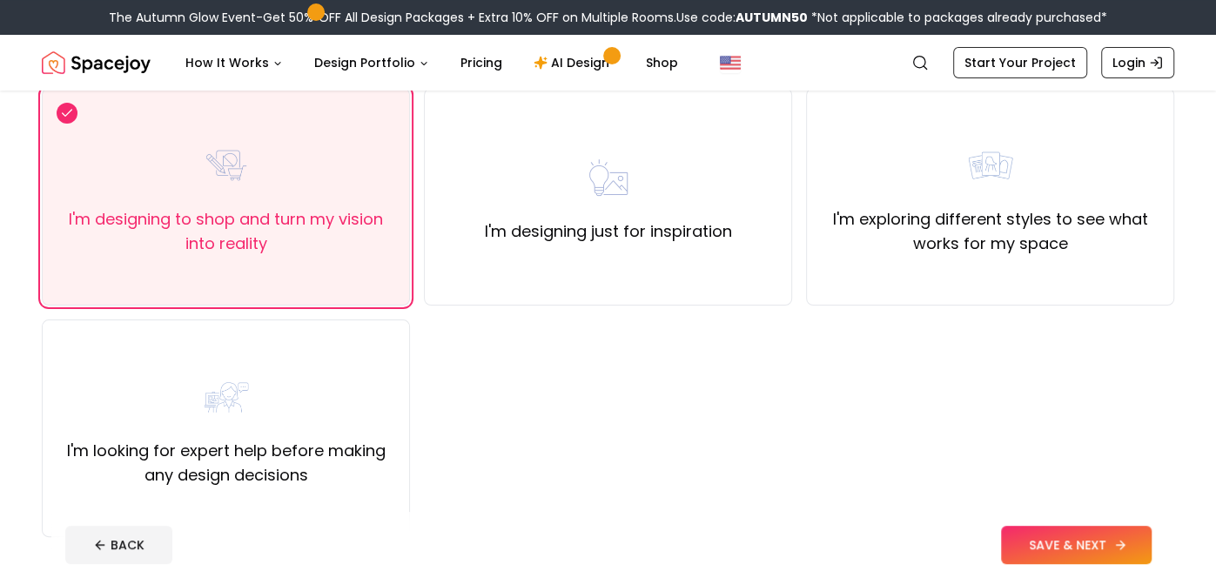
click at [1069, 542] on button "SAVE & NEXT" at bounding box center [1076, 545] width 151 height 38
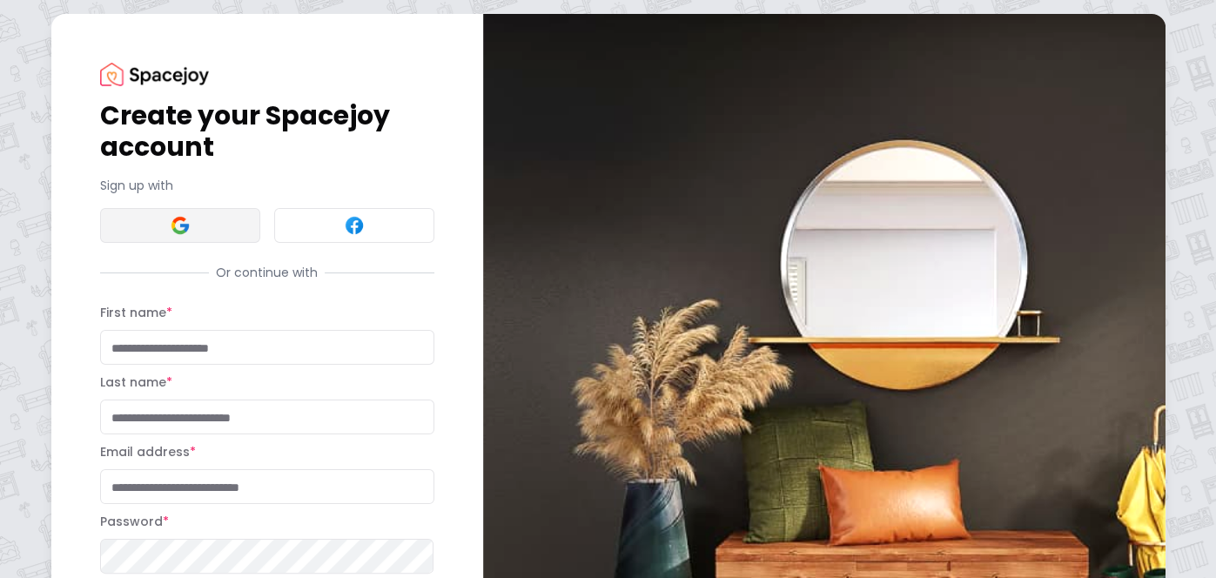
click at [205, 218] on button at bounding box center [180, 225] width 160 height 35
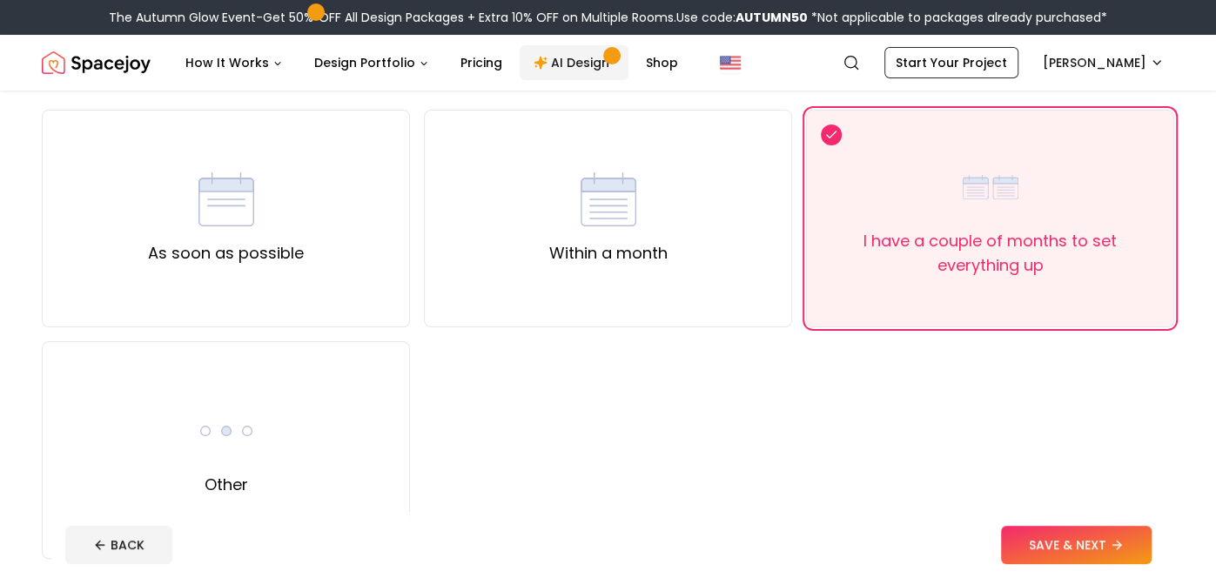
click at [567, 59] on link "AI Design" at bounding box center [574, 62] width 109 height 35
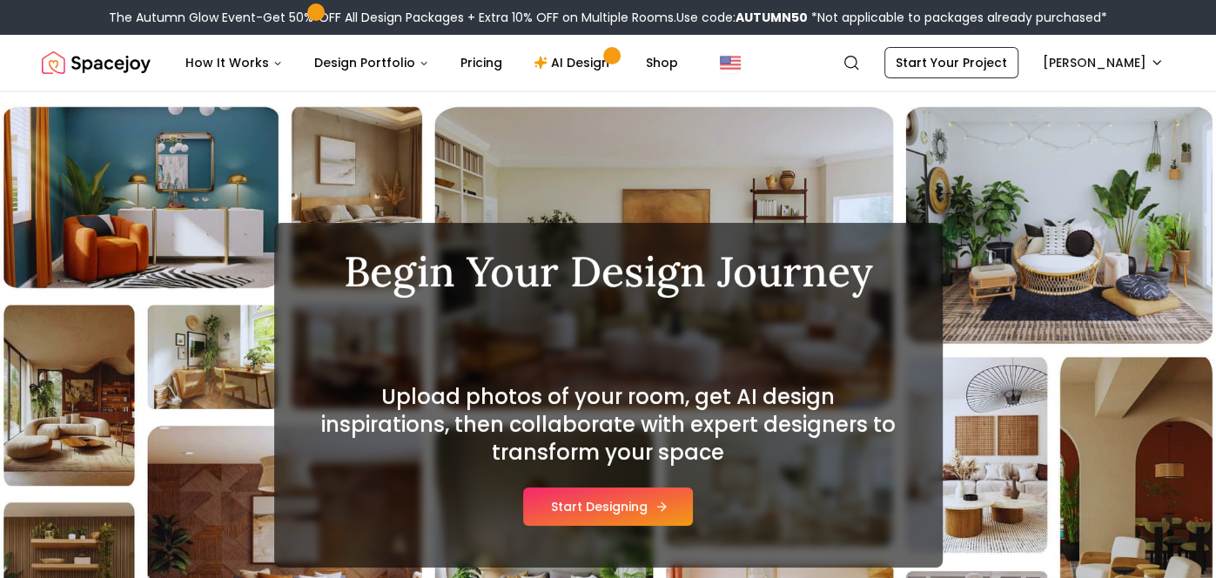
click at [556, 496] on button "Start Designing" at bounding box center [608, 506] width 170 height 38
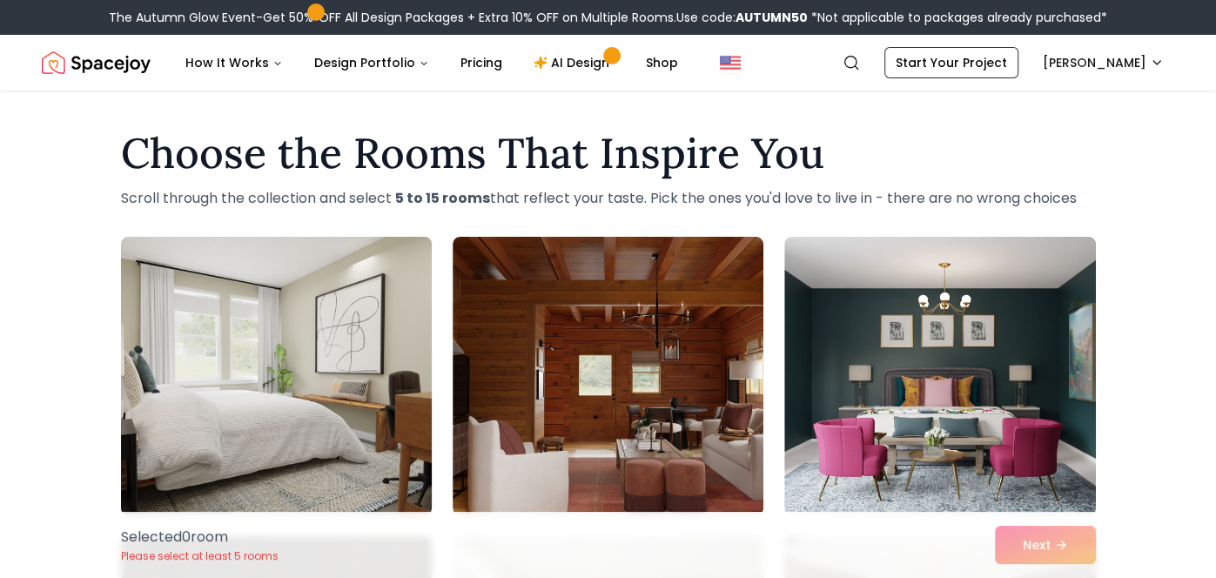
click at [320, 360] on img at bounding box center [276, 376] width 326 height 292
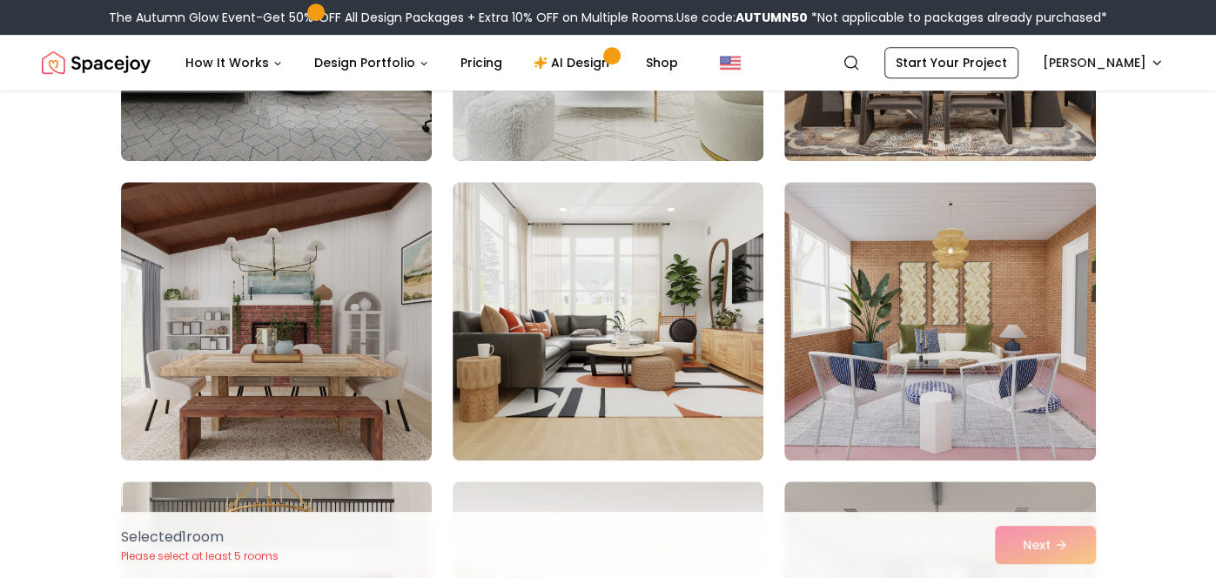
scroll to position [659, 0]
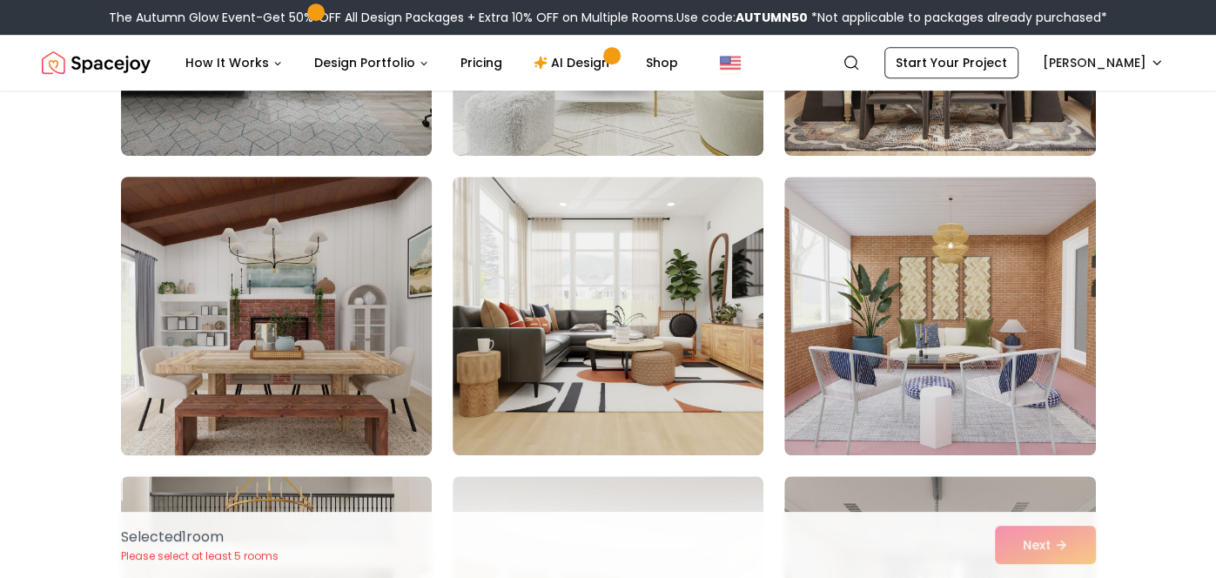
click at [387, 317] on img at bounding box center [276, 316] width 326 height 292
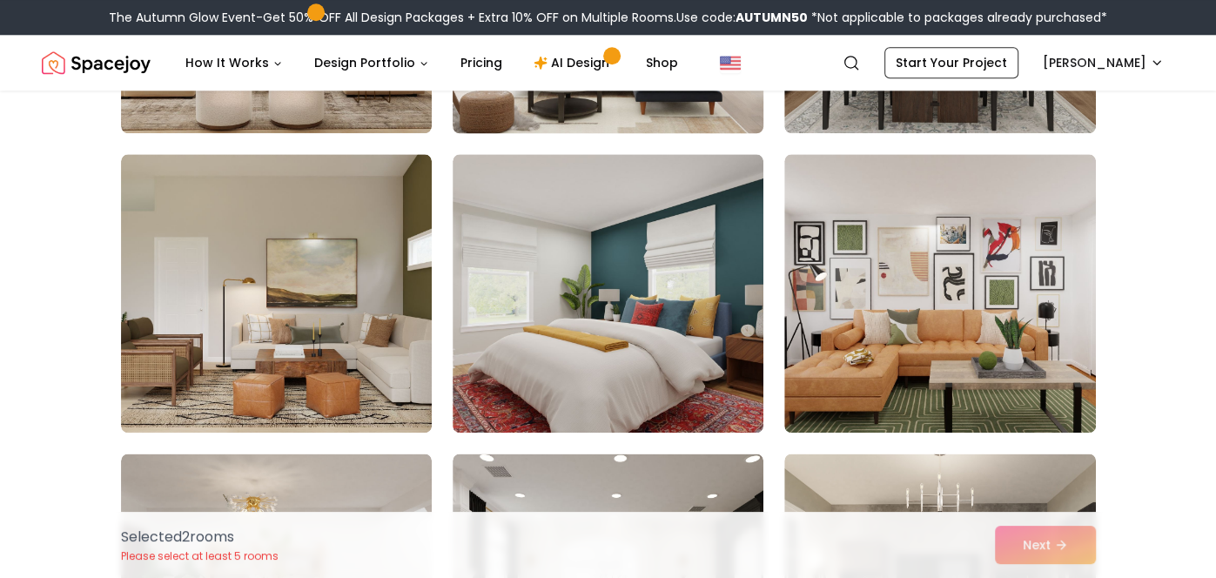
scroll to position [1286, 0]
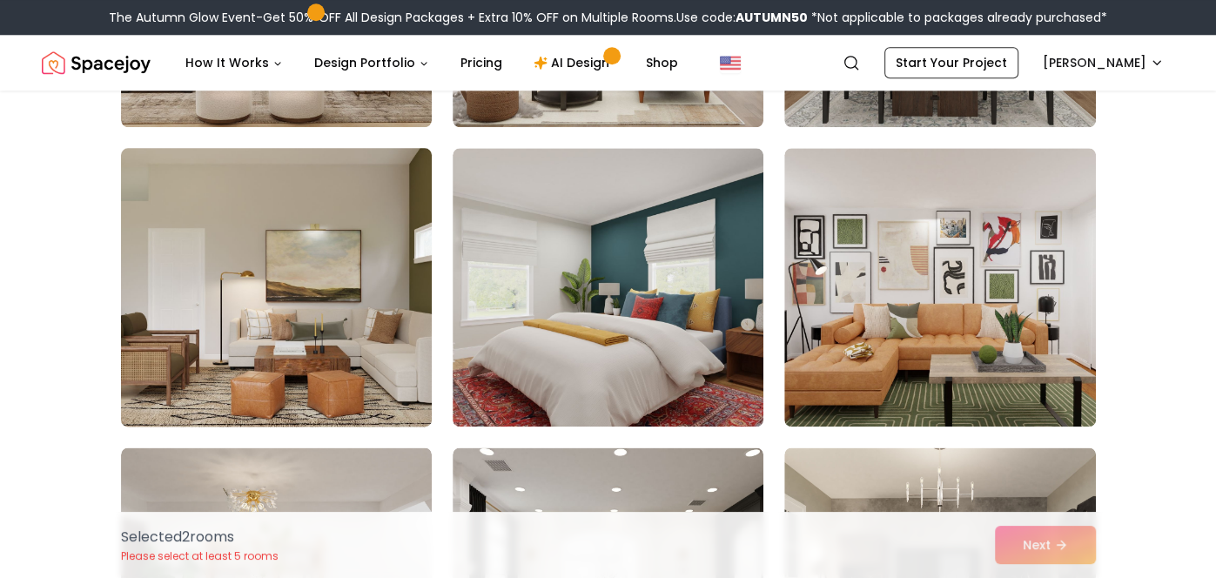
click at [285, 275] on img at bounding box center [276, 287] width 326 height 292
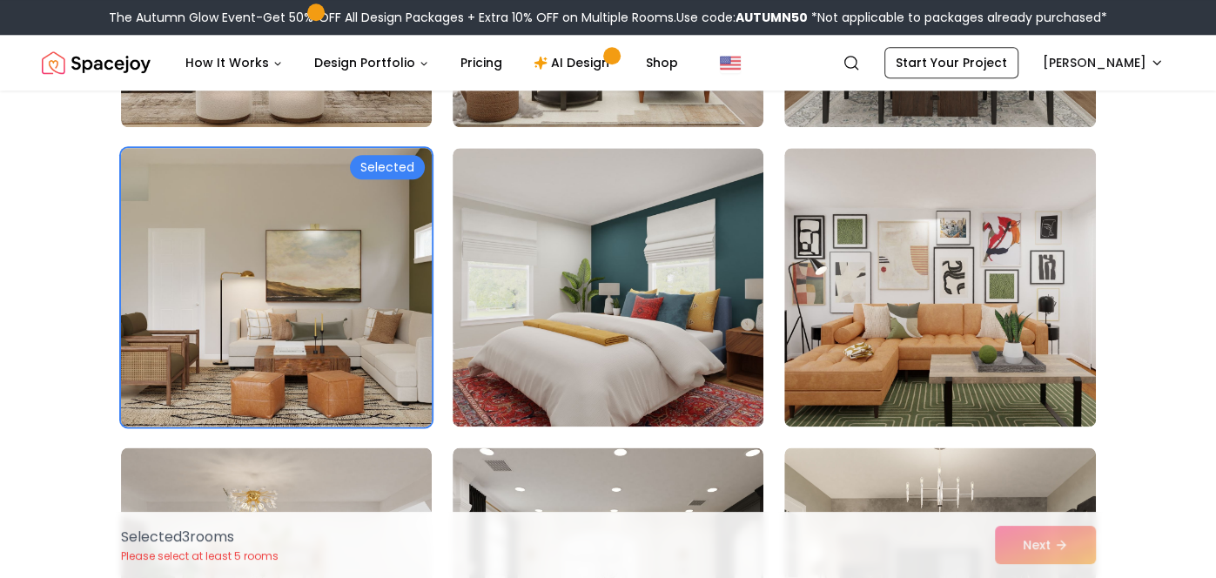
click at [285, 275] on img at bounding box center [276, 287] width 326 height 292
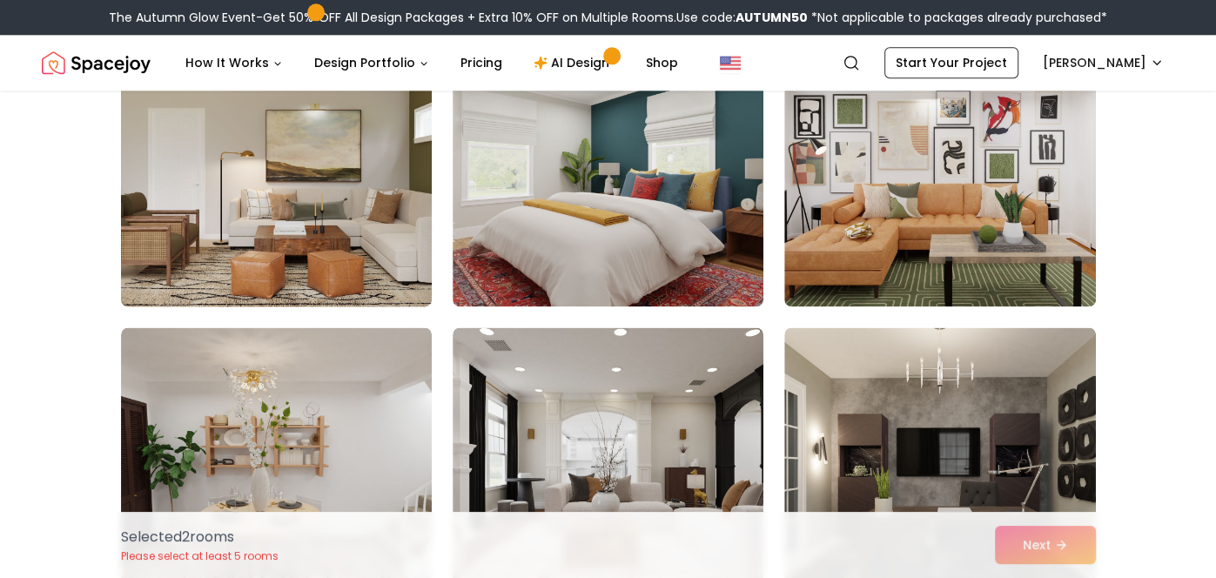
scroll to position [1403, 0]
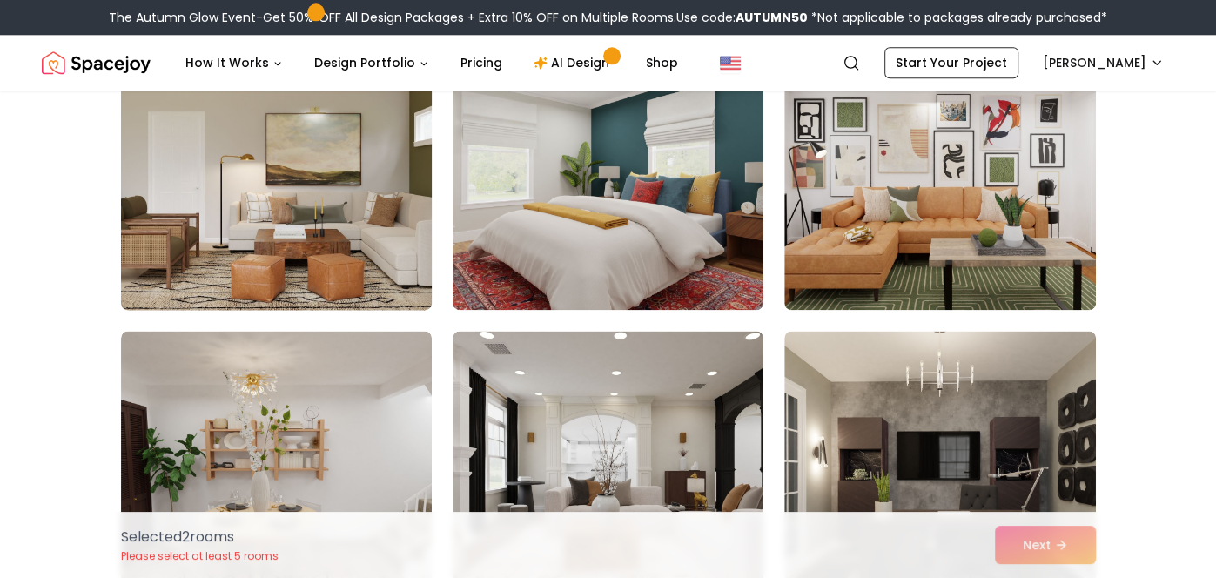
click at [285, 275] on img at bounding box center [276, 170] width 326 height 292
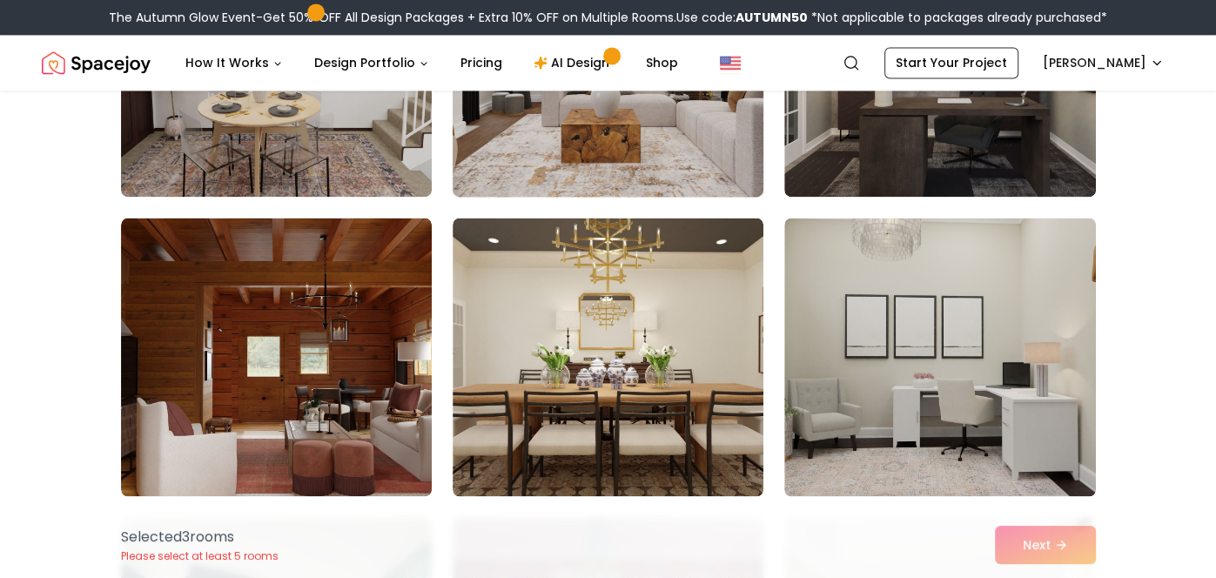
scroll to position [1824, 0]
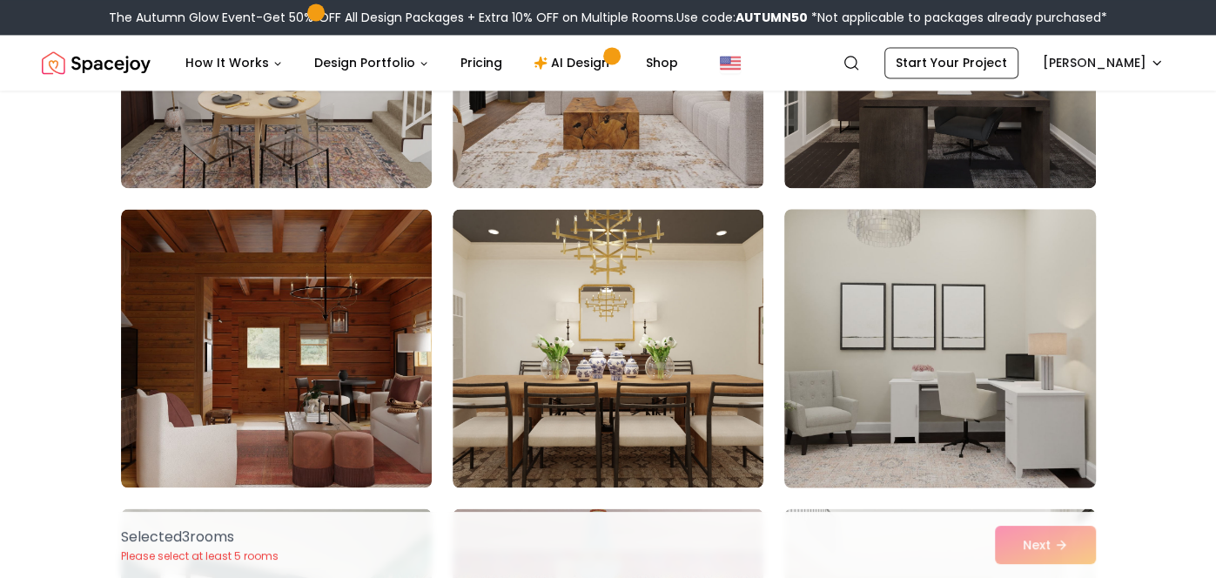
click at [926, 429] on img at bounding box center [939, 348] width 326 height 292
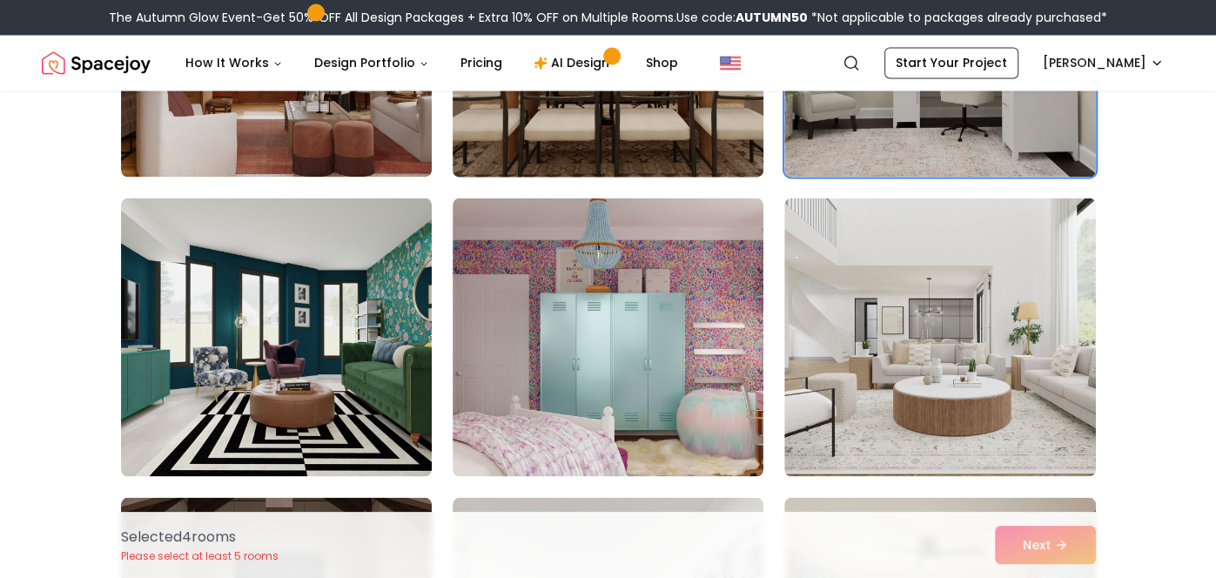
scroll to position [2144, 0]
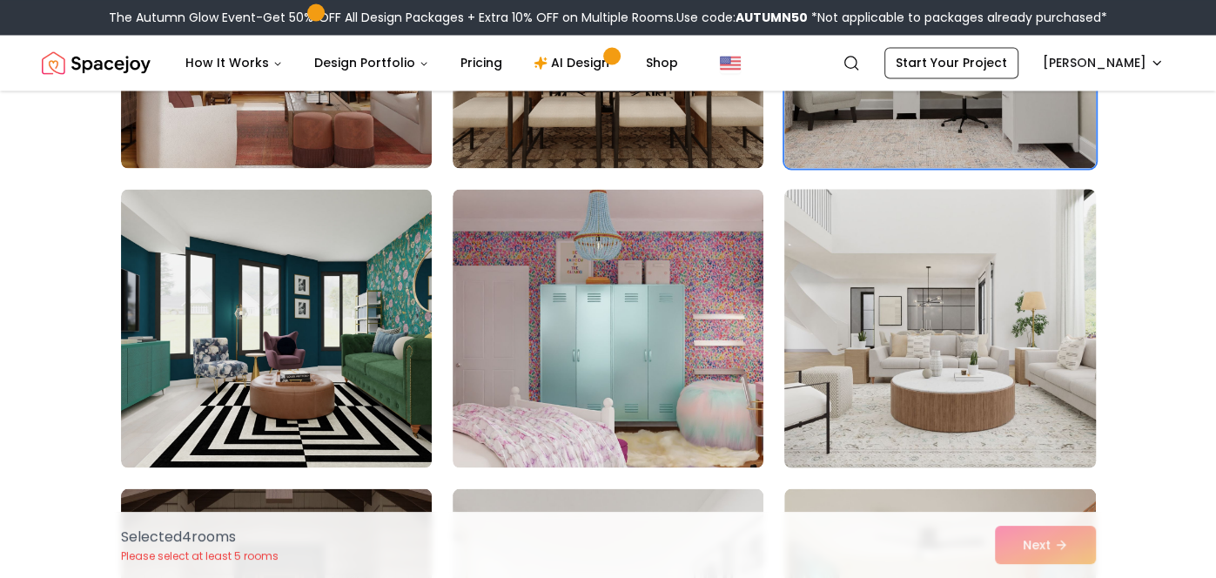
click at [816, 352] on img at bounding box center [939, 328] width 326 height 292
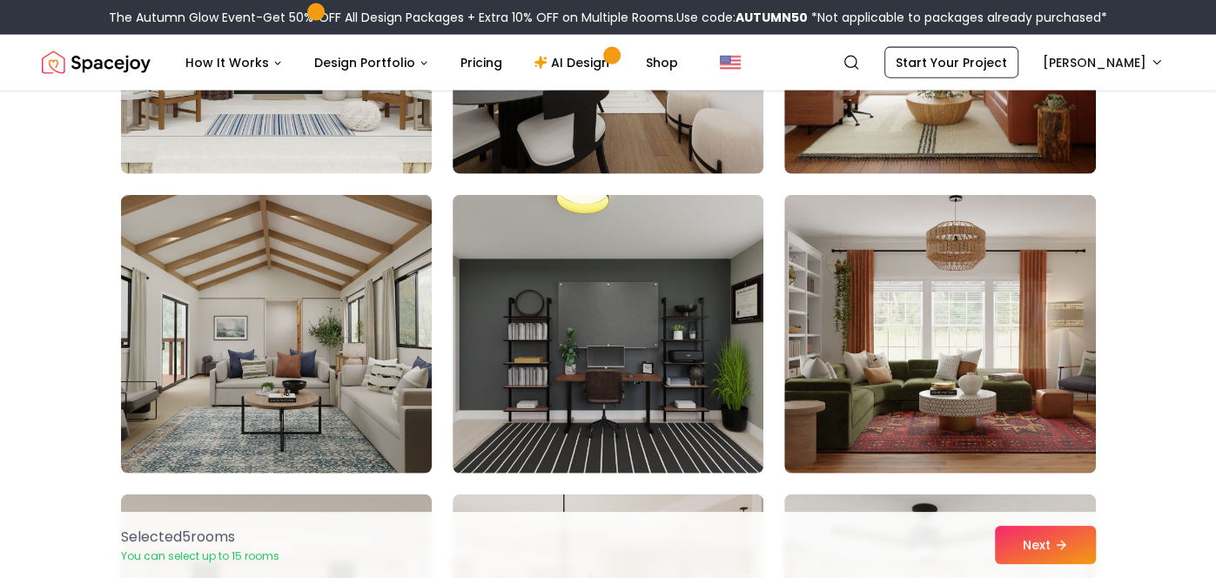
scroll to position [2739, 0]
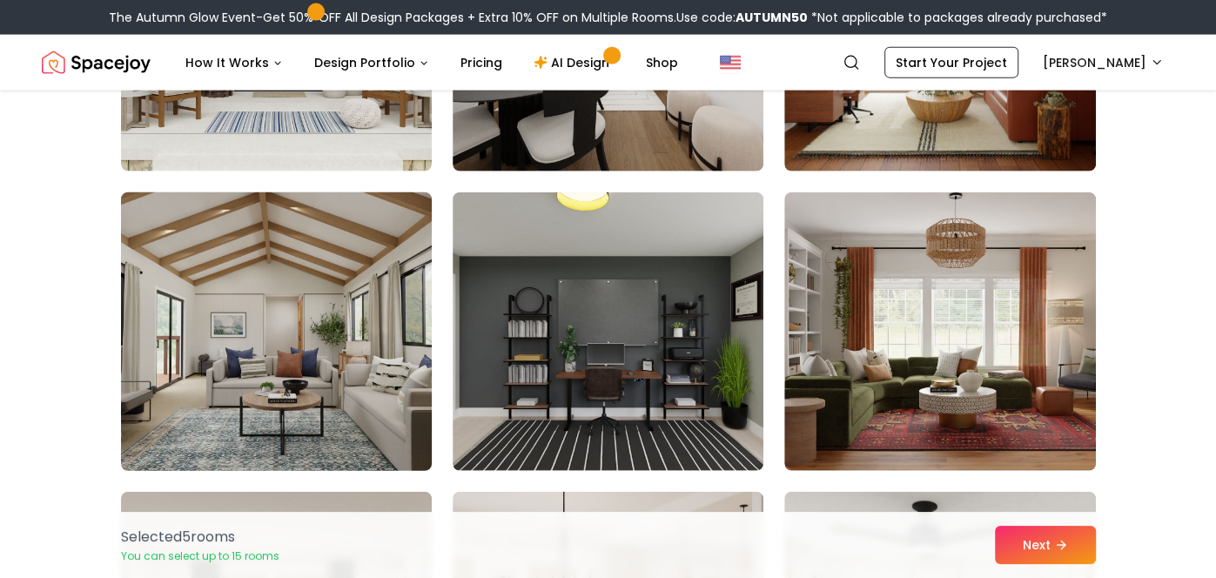
click at [283, 303] on img at bounding box center [276, 331] width 326 height 292
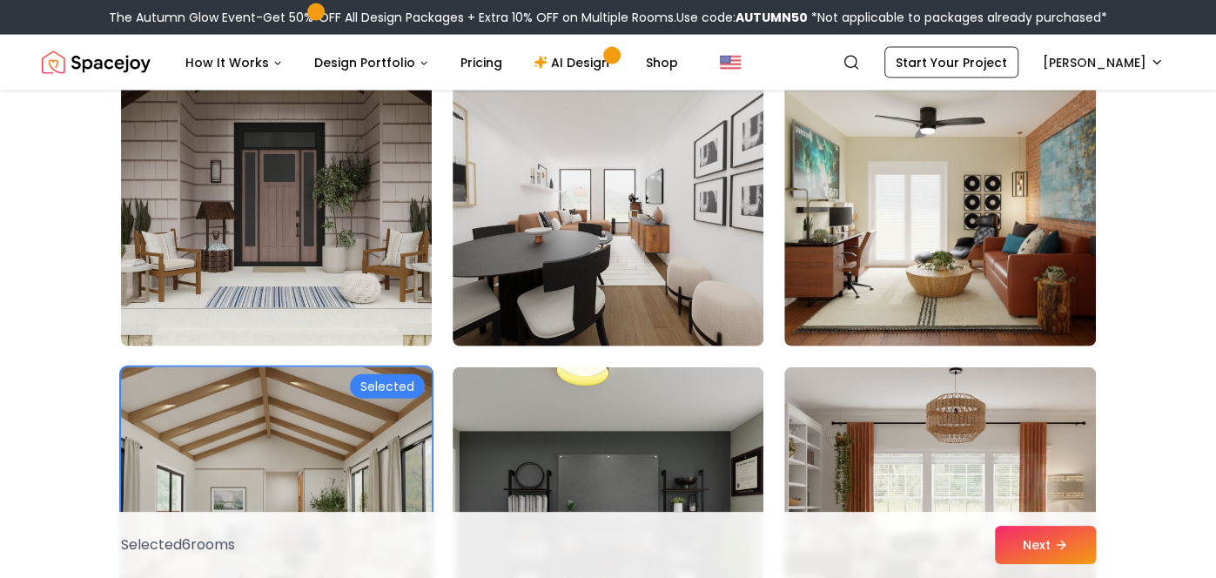
click at [283, 303] on img at bounding box center [276, 207] width 311 height 279
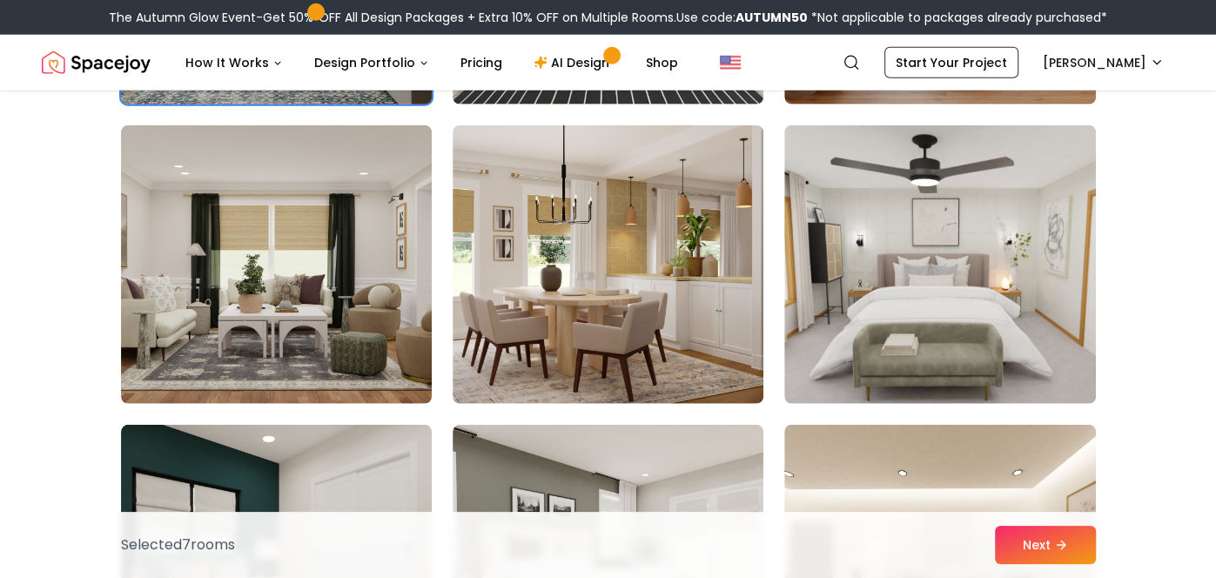
scroll to position [3116, 0]
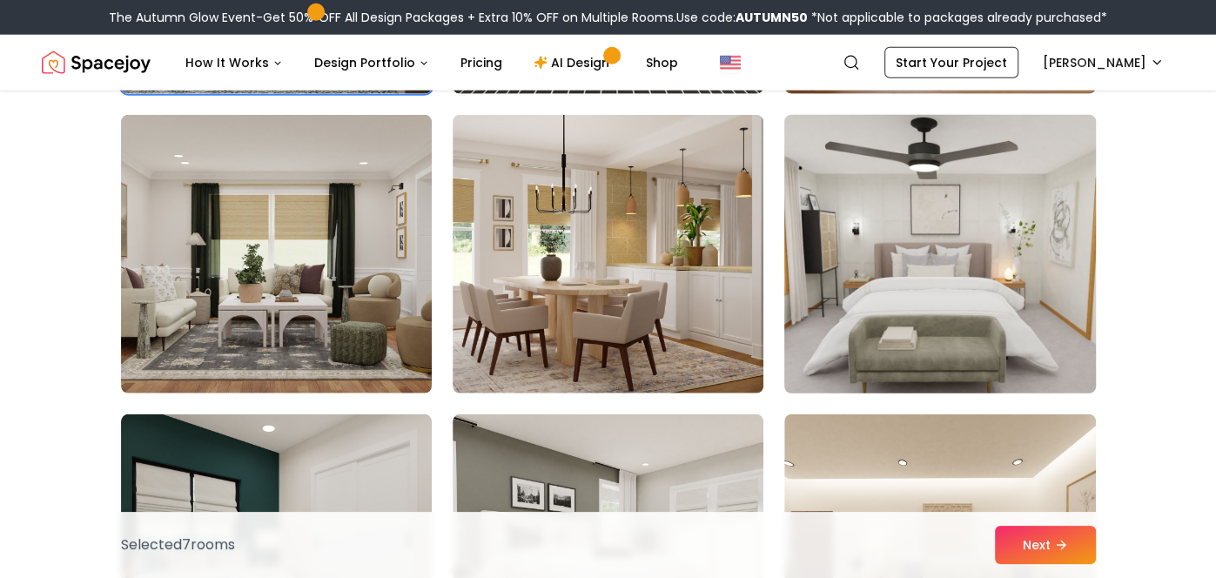
click at [909, 321] on img at bounding box center [939, 254] width 326 height 292
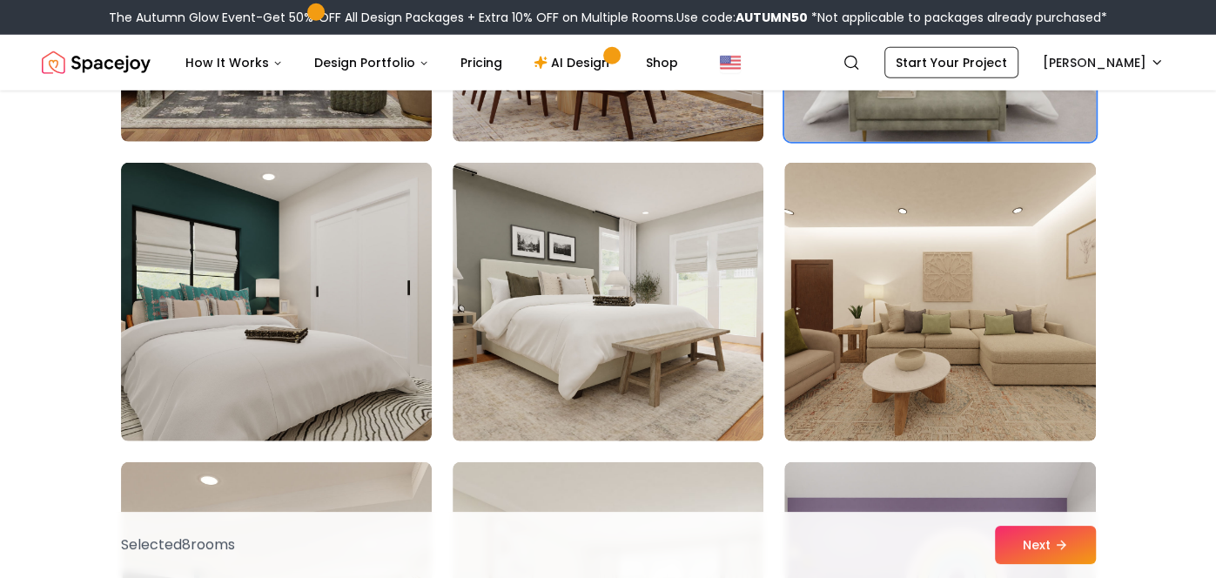
scroll to position [3371, 0]
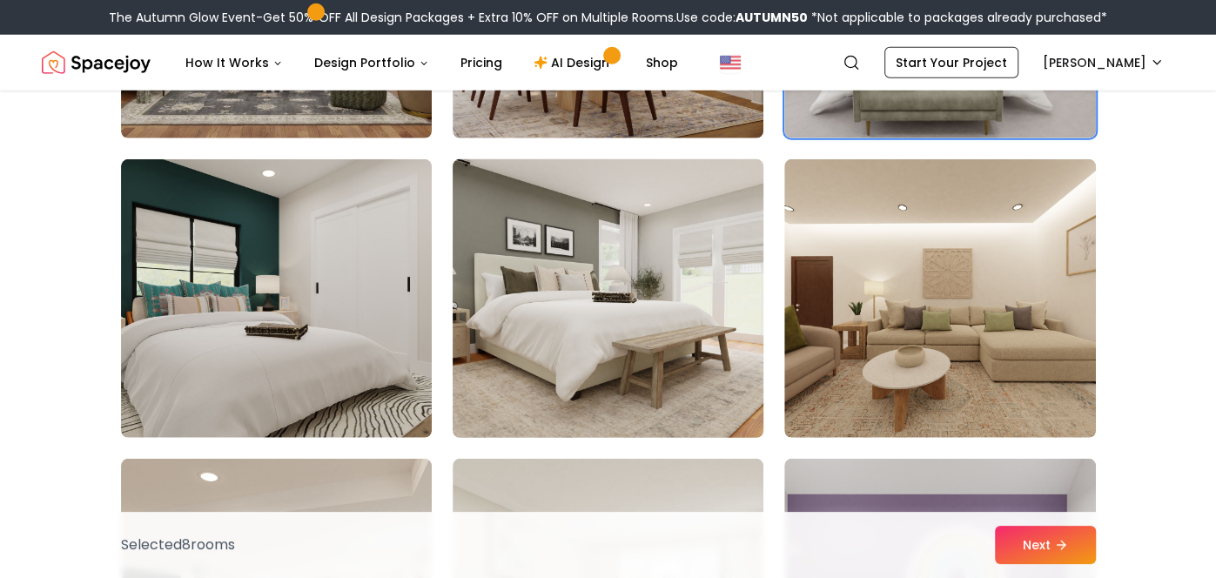
click at [653, 310] on img at bounding box center [608, 298] width 326 height 292
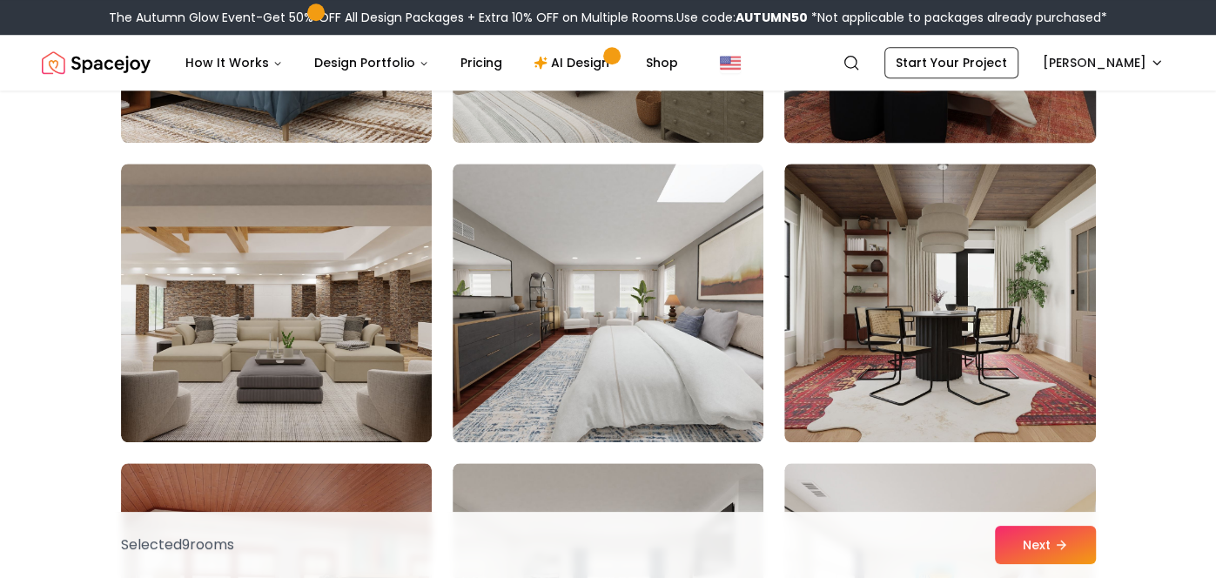
scroll to position [5464, 0]
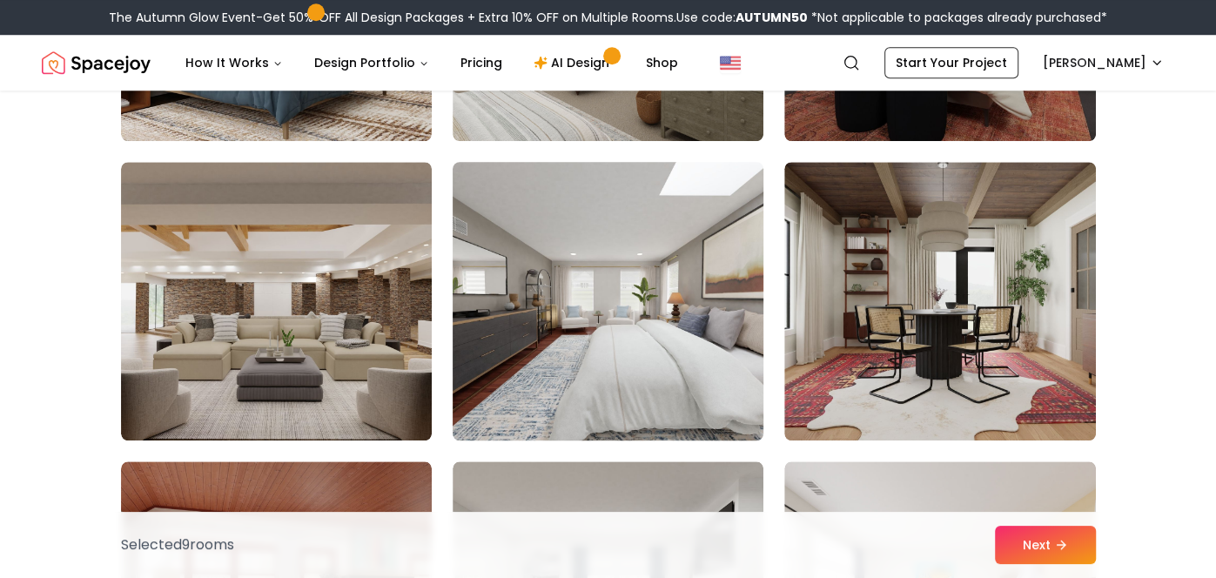
click at [642, 299] on img at bounding box center [608, 301] width 326 height 292
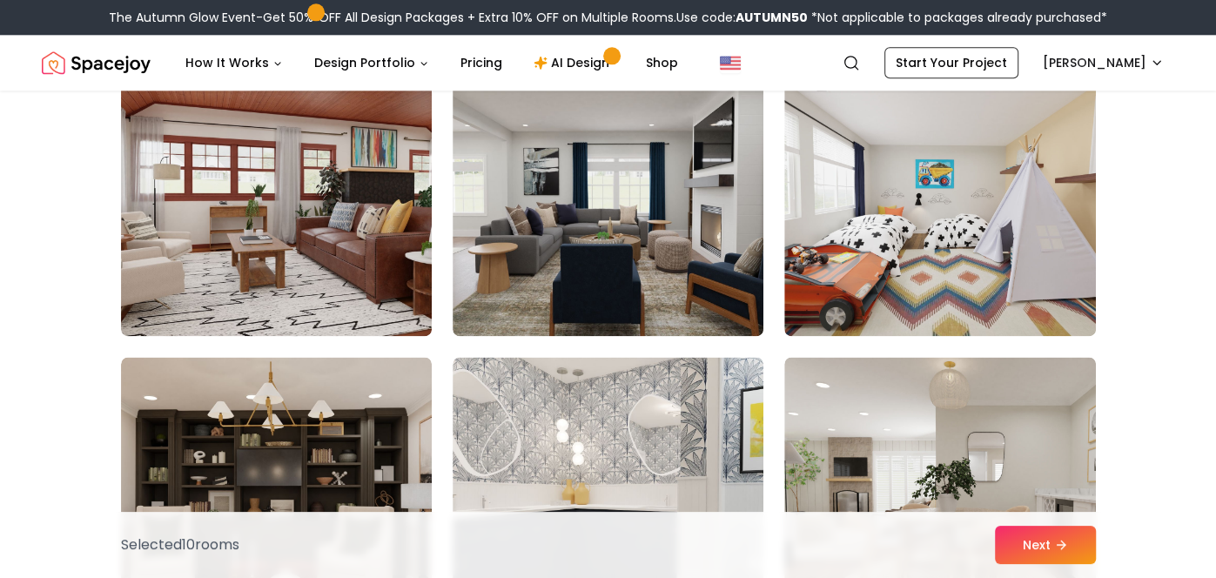
scroll to position [5838, 0]
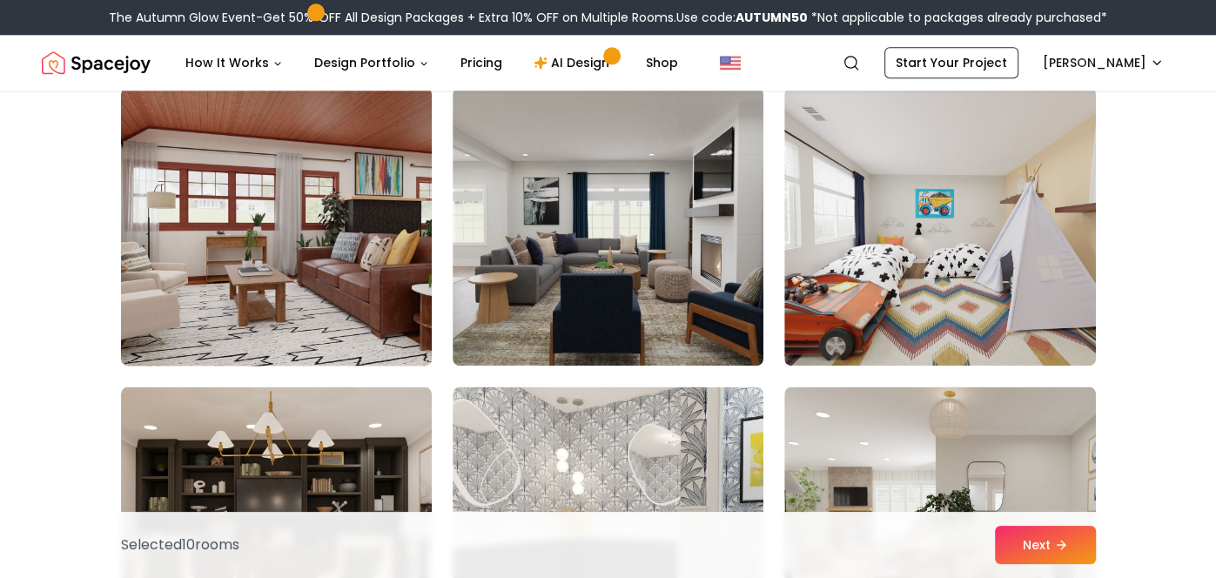
click at [374, 256] on img at bounding box center [276, 226] width 326 height 292
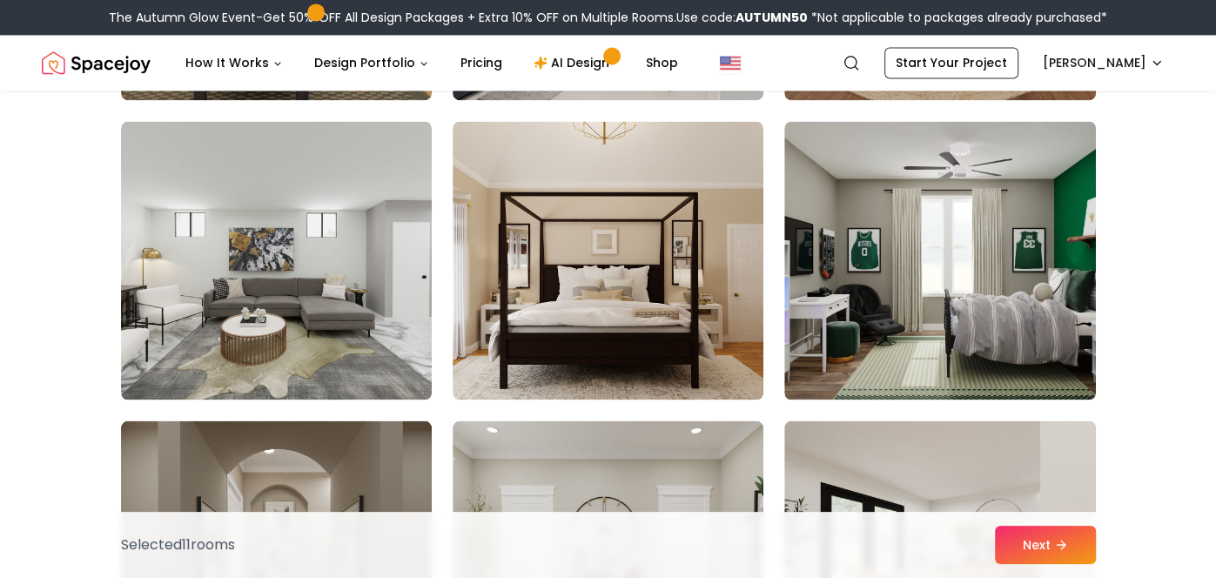
scroll to position [6406, 0]
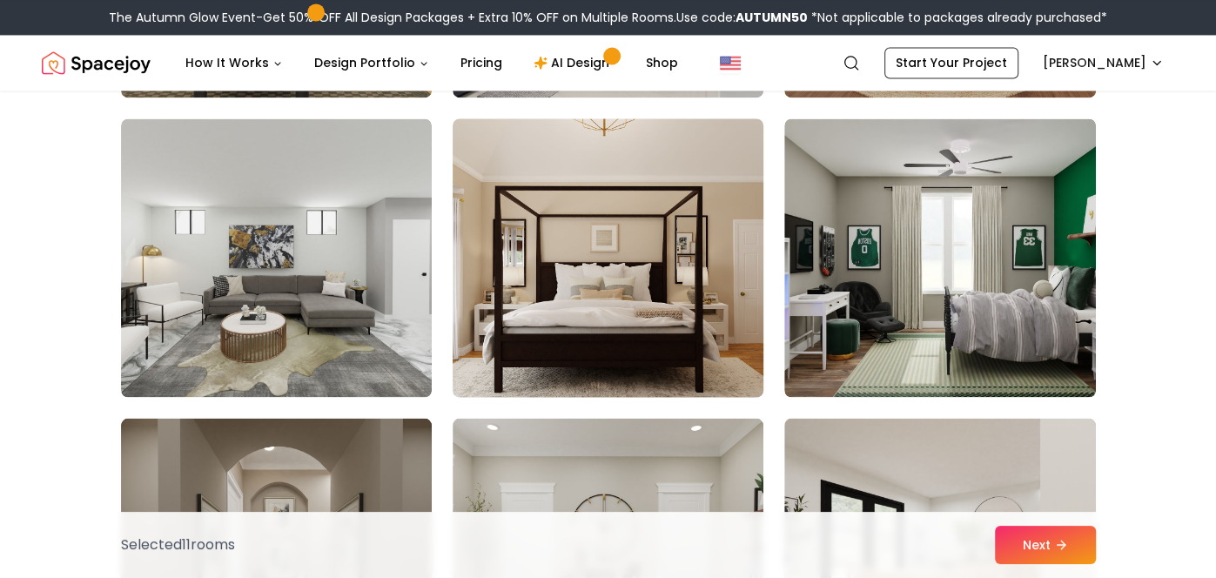
click at [551, 301] on img at bounding box center [608, 257] width 326 height 292
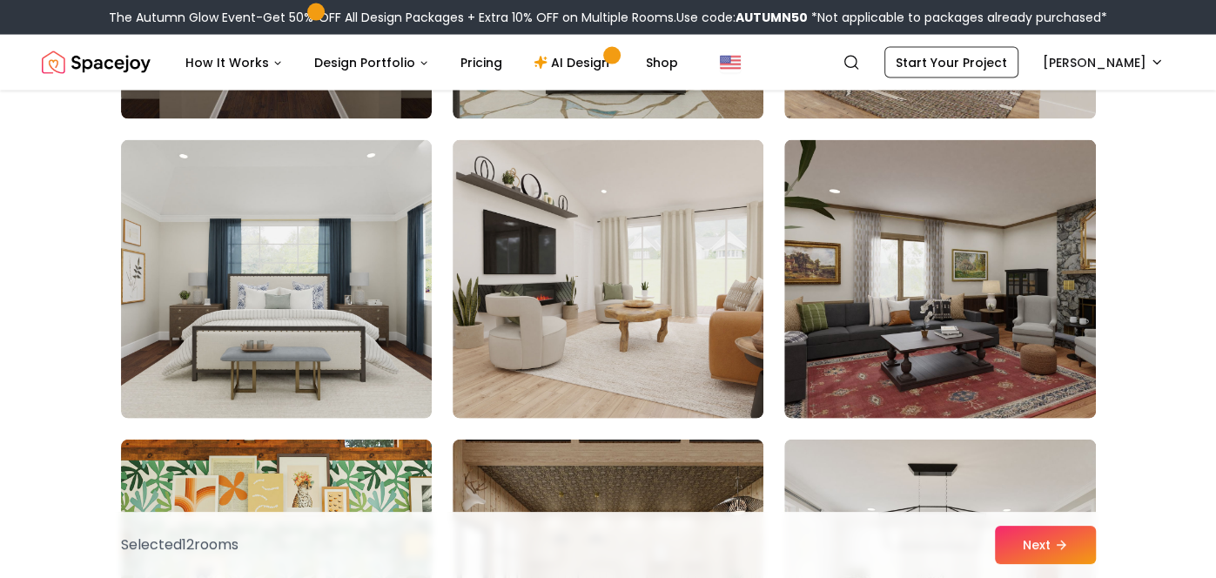
scroll to position [6984, 0]
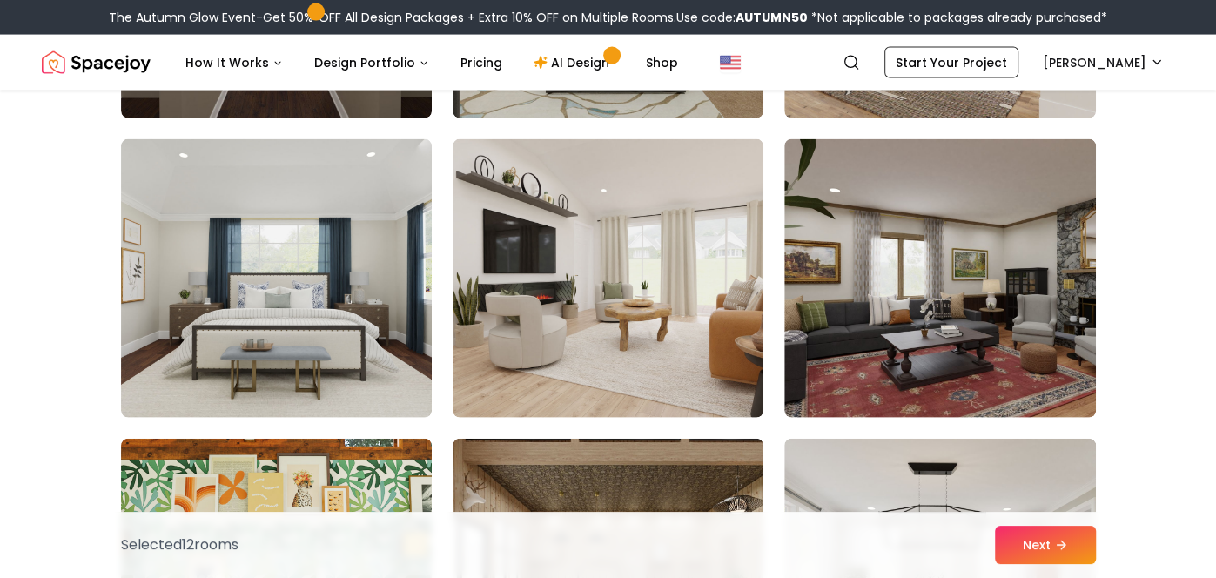
click at [551, 301] on img at bounding box center [608, 278] width 311 height 279
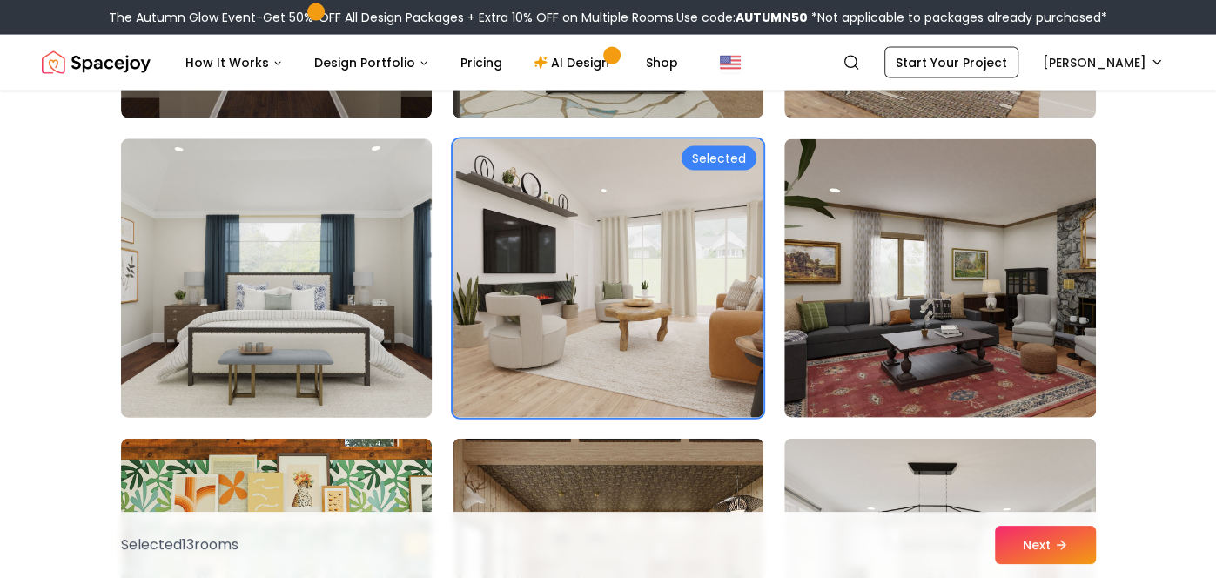
click at [345, 268] on img at bounding box center [276, 278] width 326 height 292
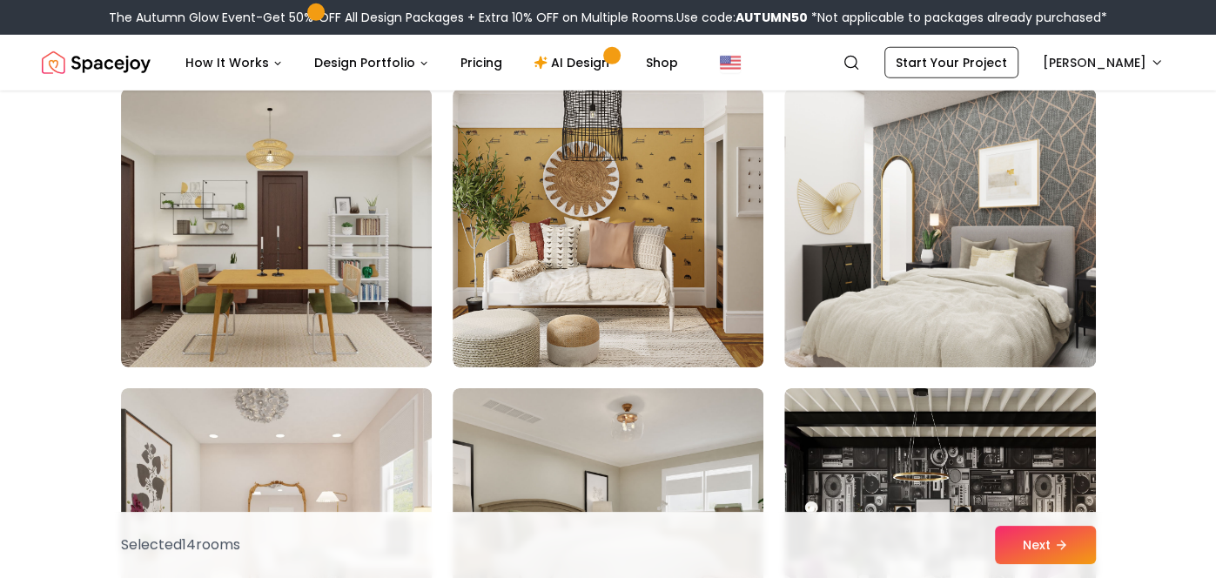
scroll to position [8235, 0]
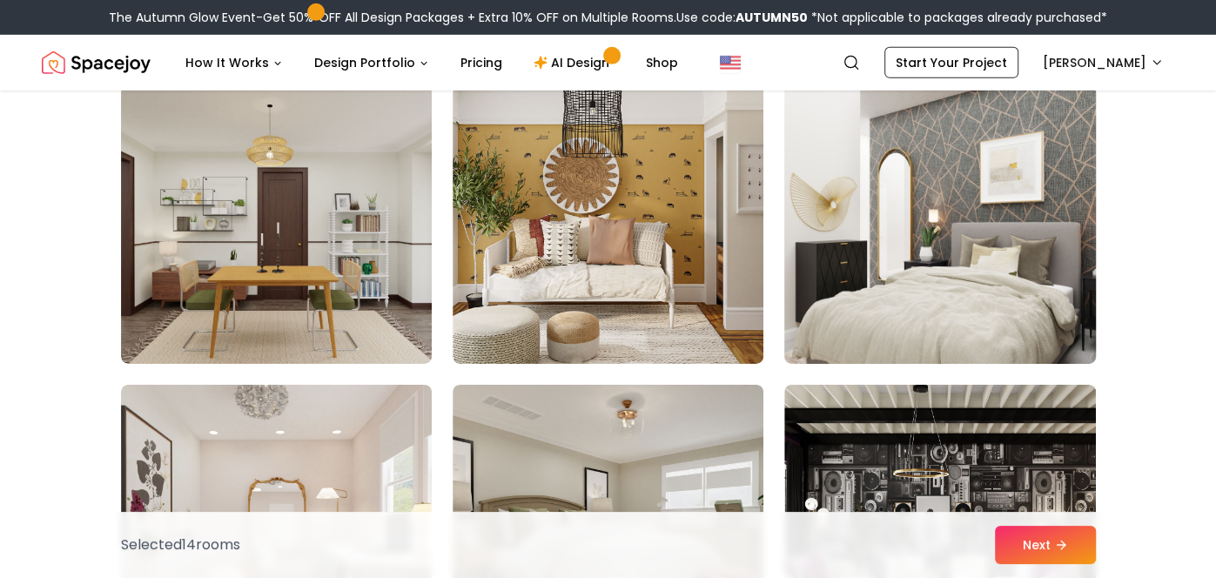
click at [910, 285] on img at bounding box center [939, 224] width 326 height 292
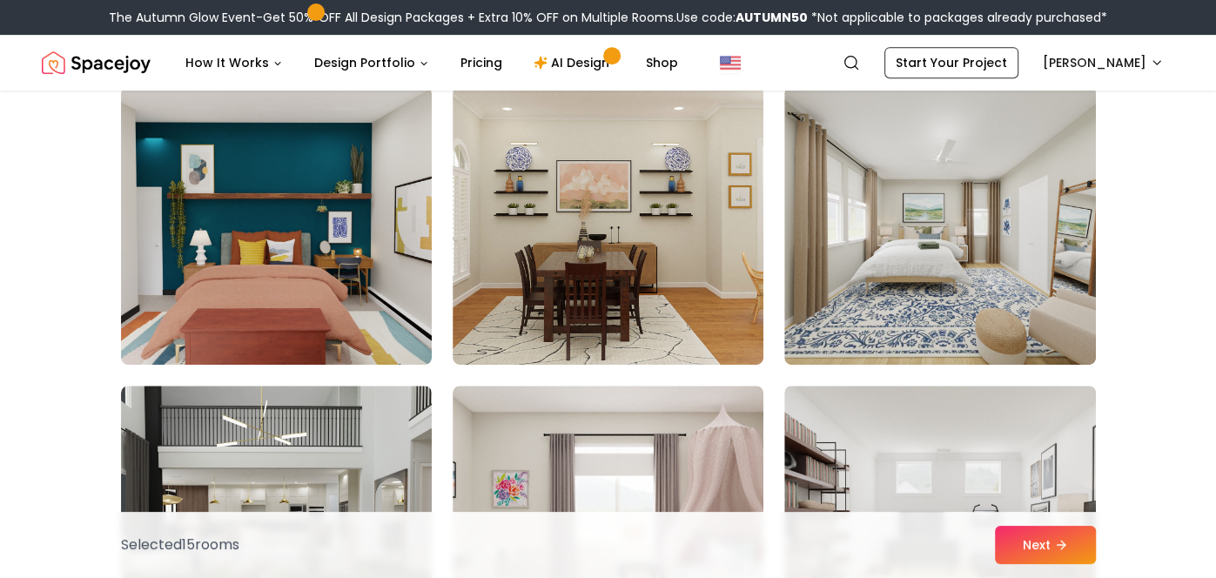
scroll to position [9430, 0]
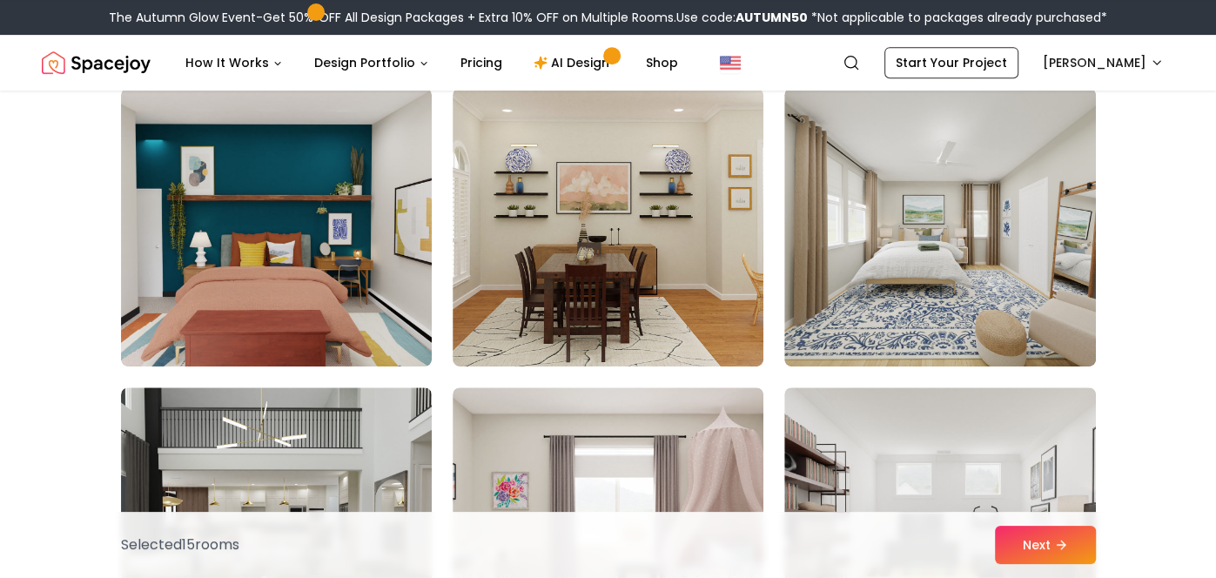
click at [795, 335] on img at bounding box center [939, 227] width 311 height 279
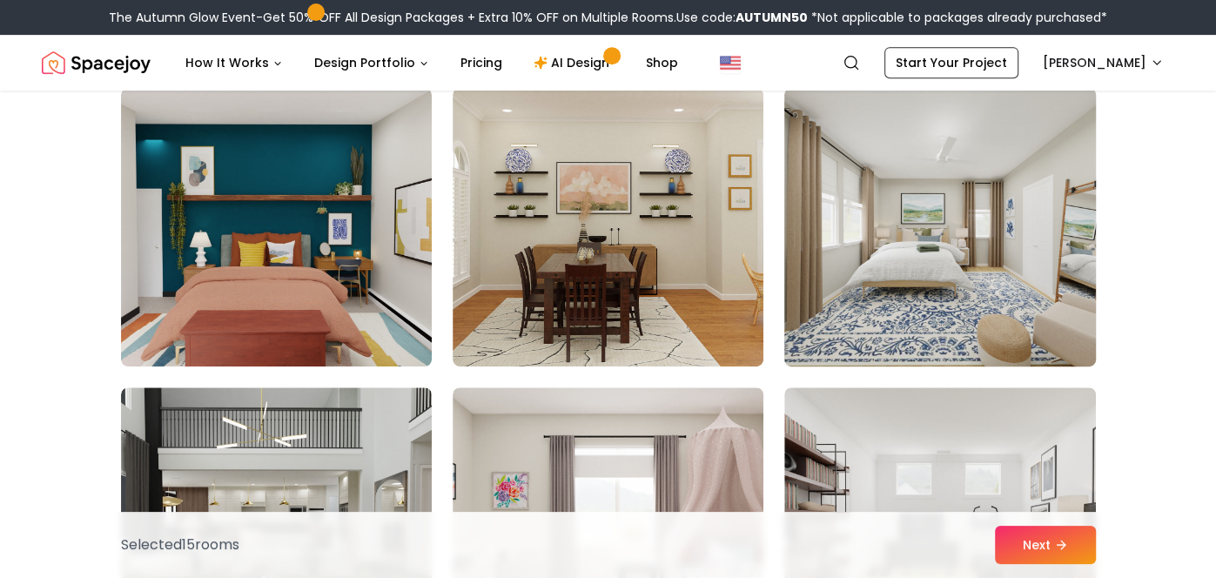
click at [859, 327] on img at bounding box center [939, 227] width 326 height 292
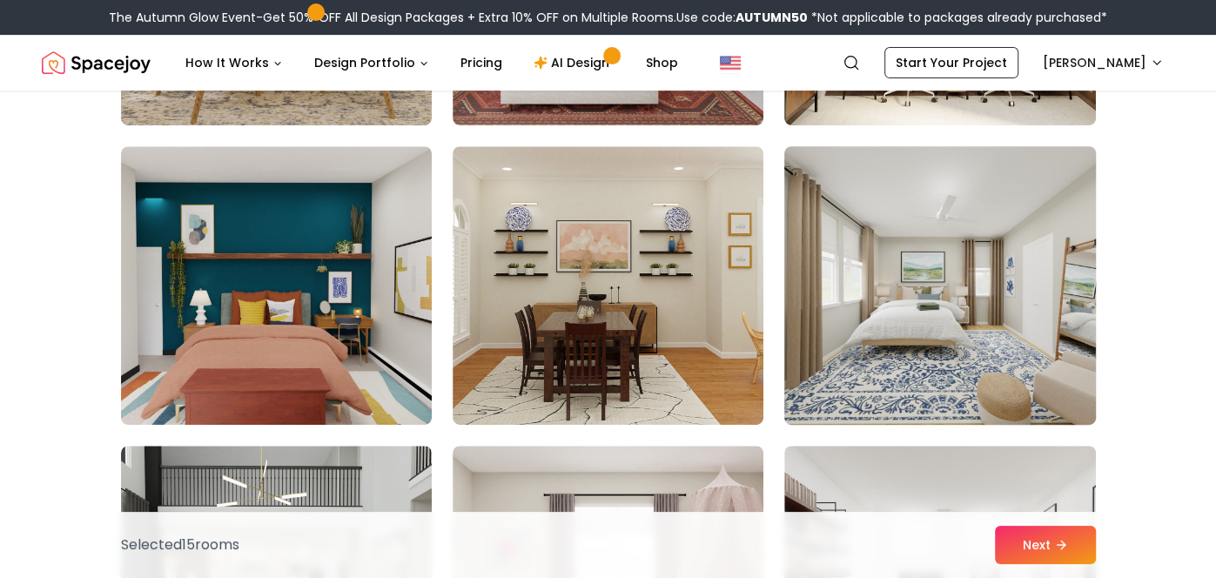
scroll to position [9376, 0]
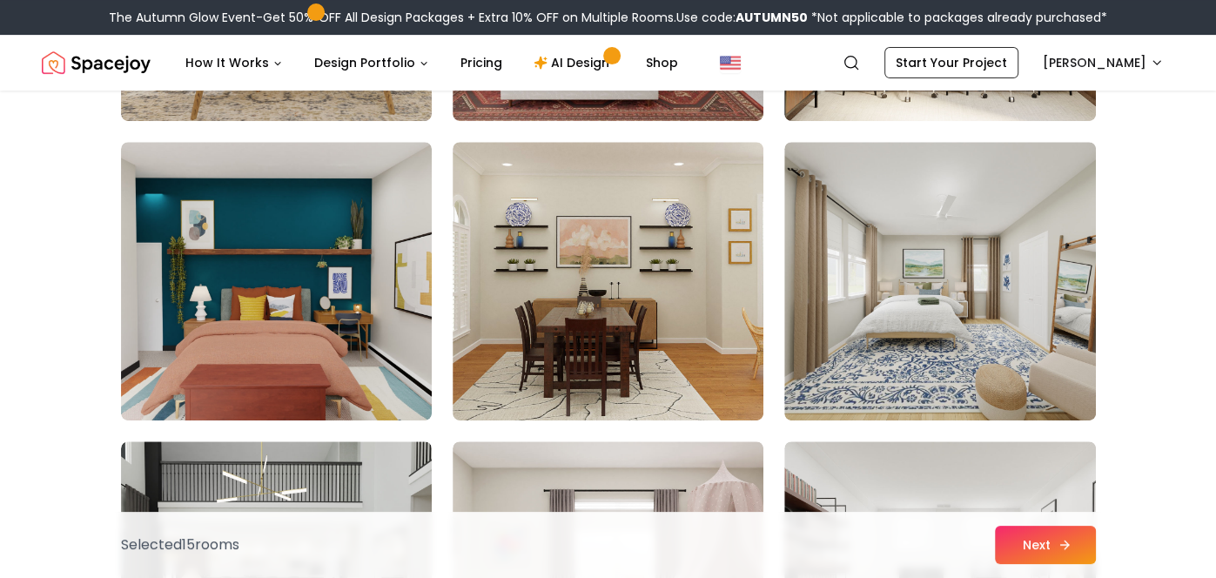
click at [1038, 554] on button "Next" at bounding box center [1045, 545] width 101 height 38
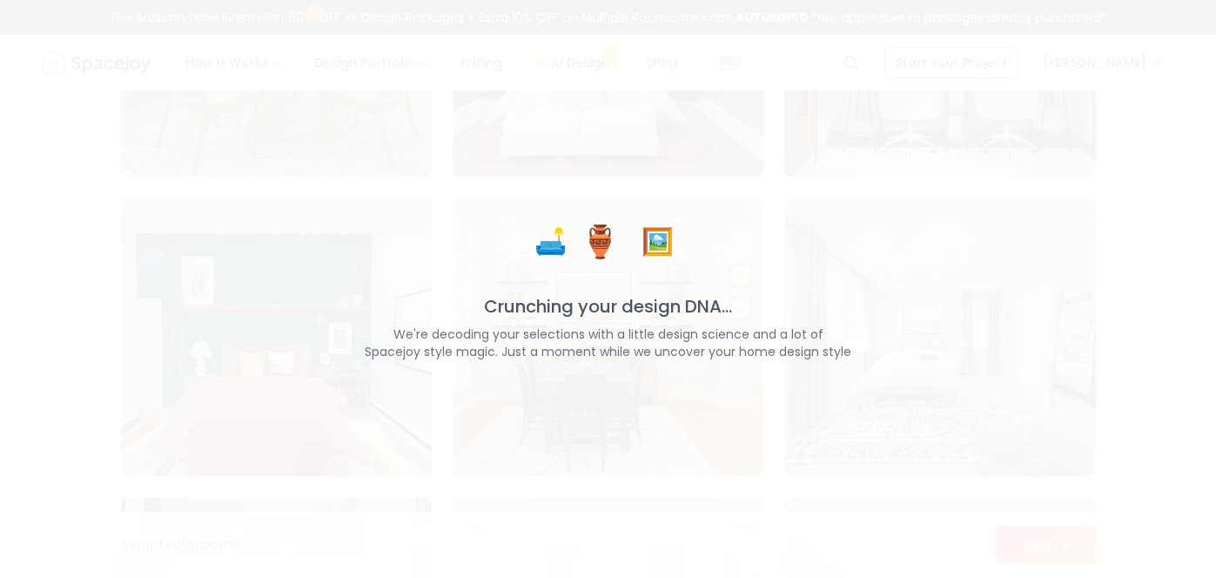
scroll to position [9432, 0]
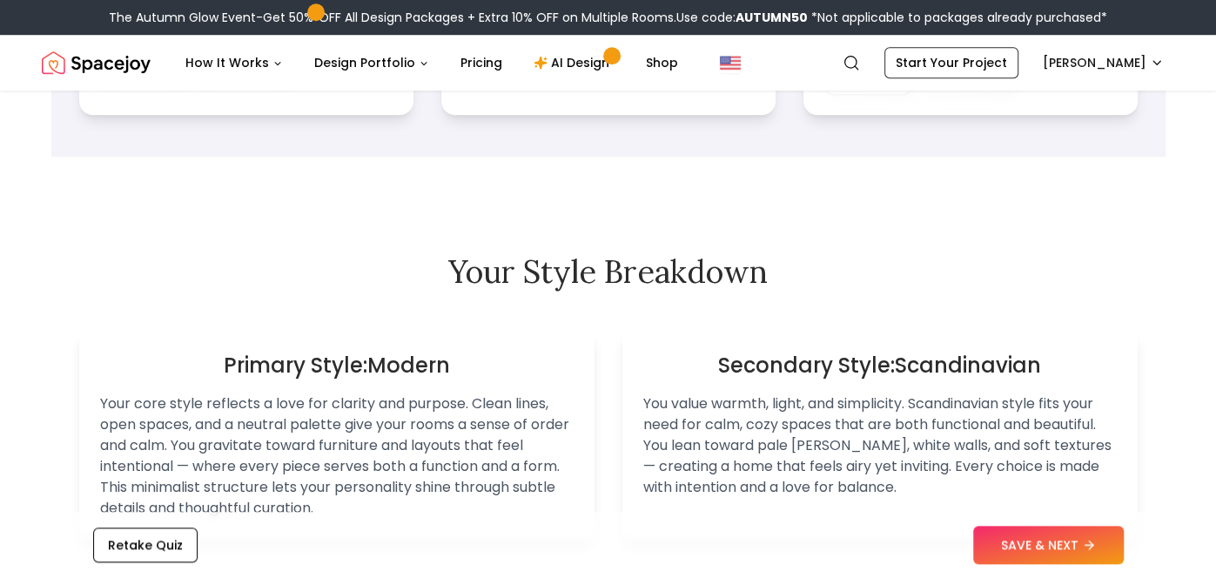
scroll to position [950, 0]
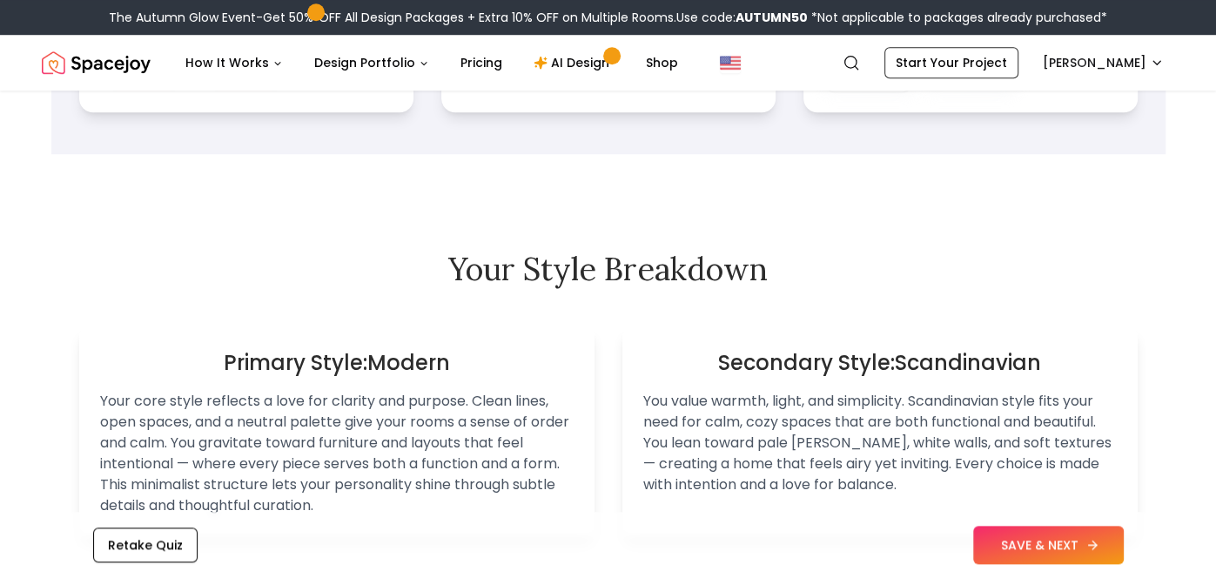
click at [1064, 532] on button "SAVE & NEXT" at bounding box center [1048, 545] width 151 height 38
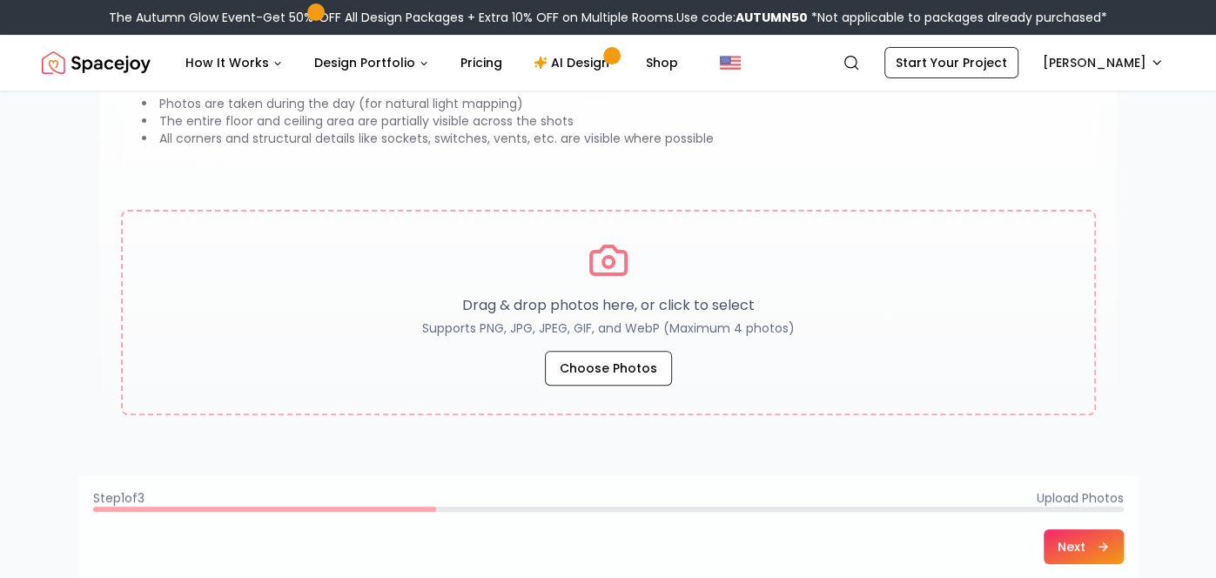
scroll to position [245, 0]
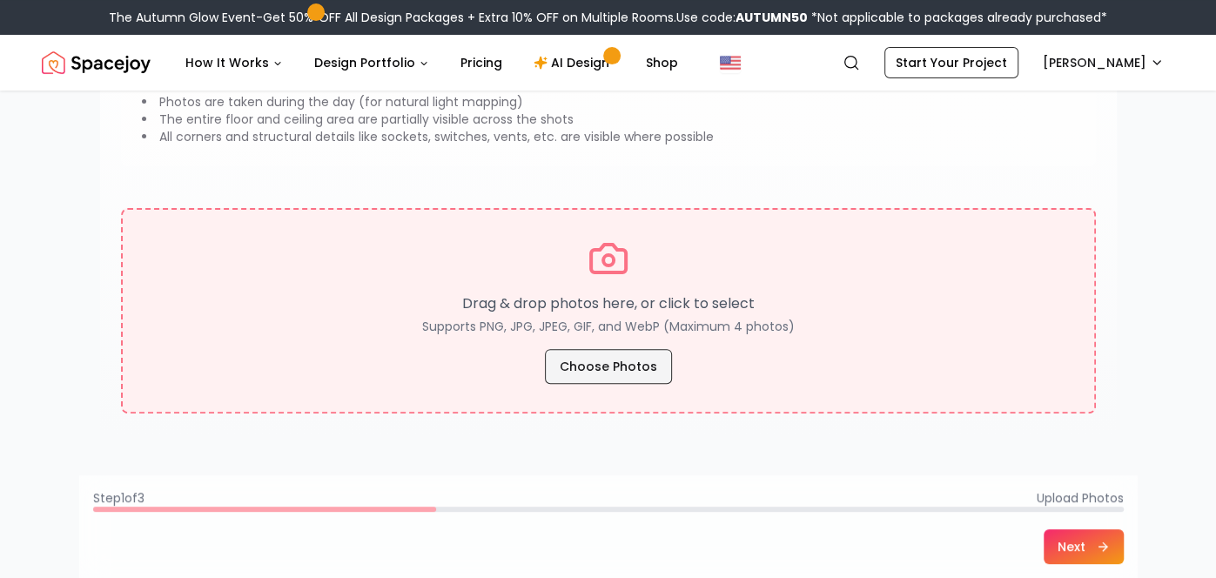
click at [651, 359] on button "Choose Photos" at bounding box center [608, 366] width 127 height 35
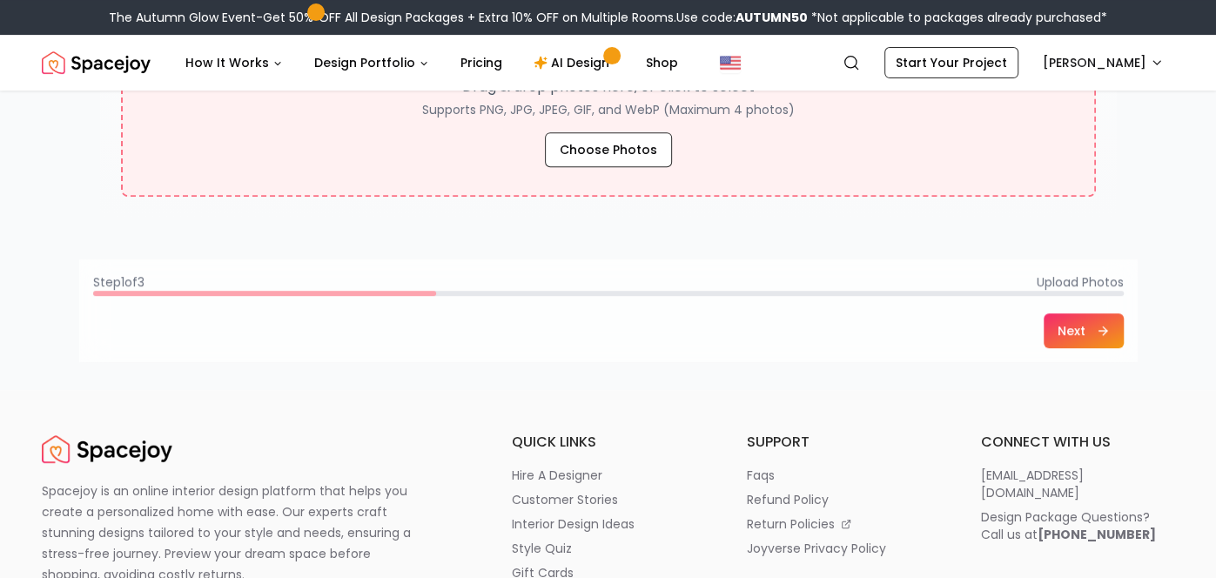
scroll to position [463, 0]
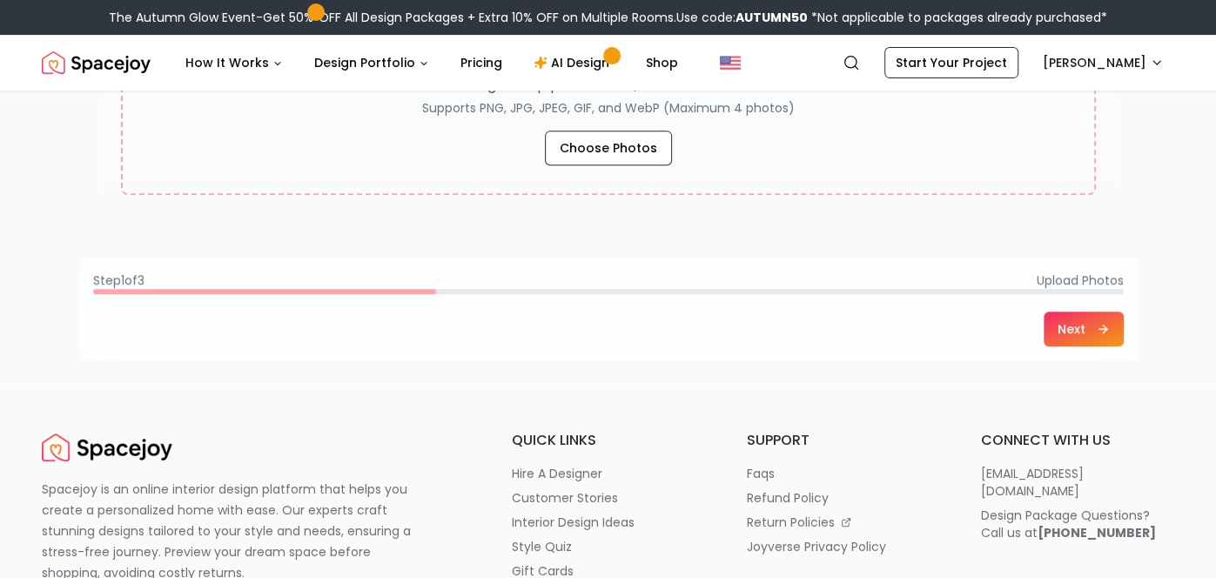
click at [1068, 335] on button "Next" at bounding box center [1084, 329] width 80 height 35
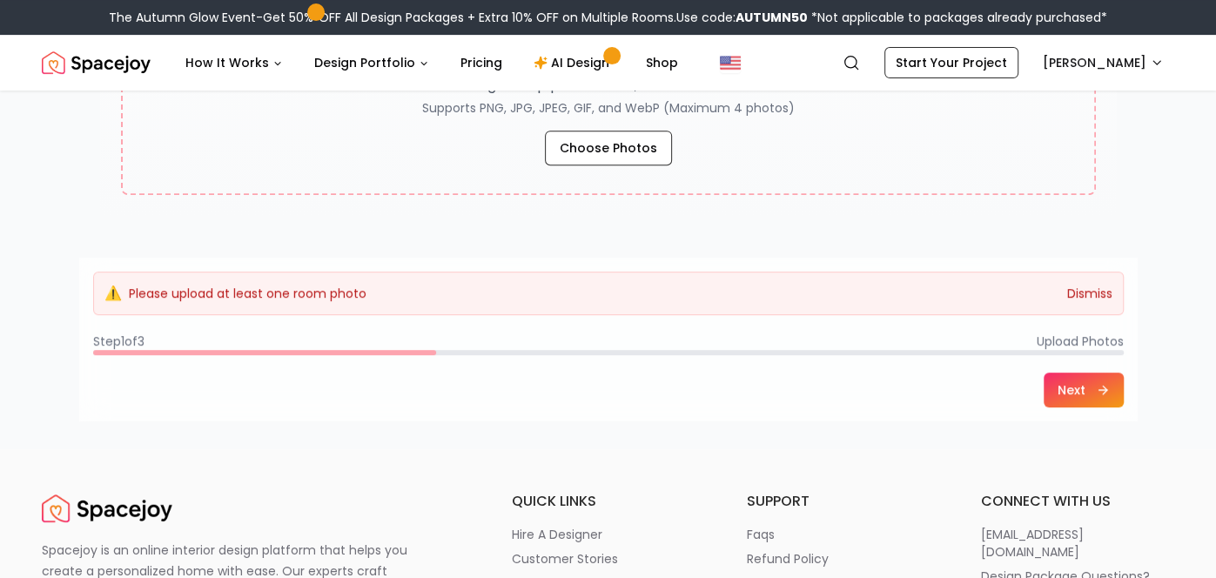
click at [1091, 286] on button "Dismiss" at bounding box center [1089, 293] width 45 height 17
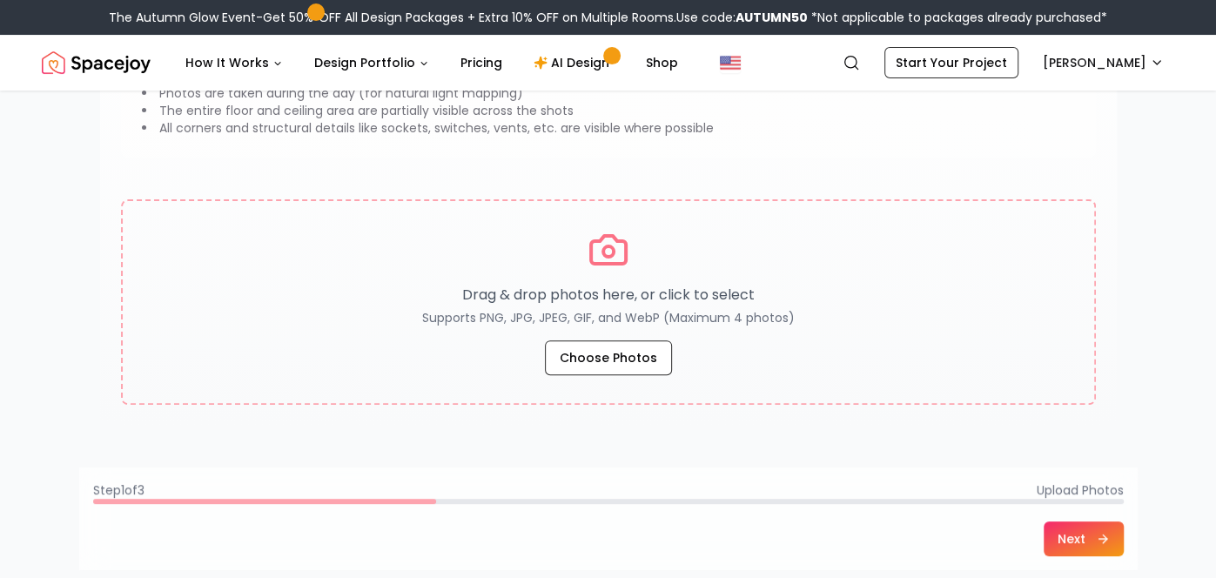
scroll to position [252, 0]
